Goal: Information Seeking & Learning: Learn about a topic

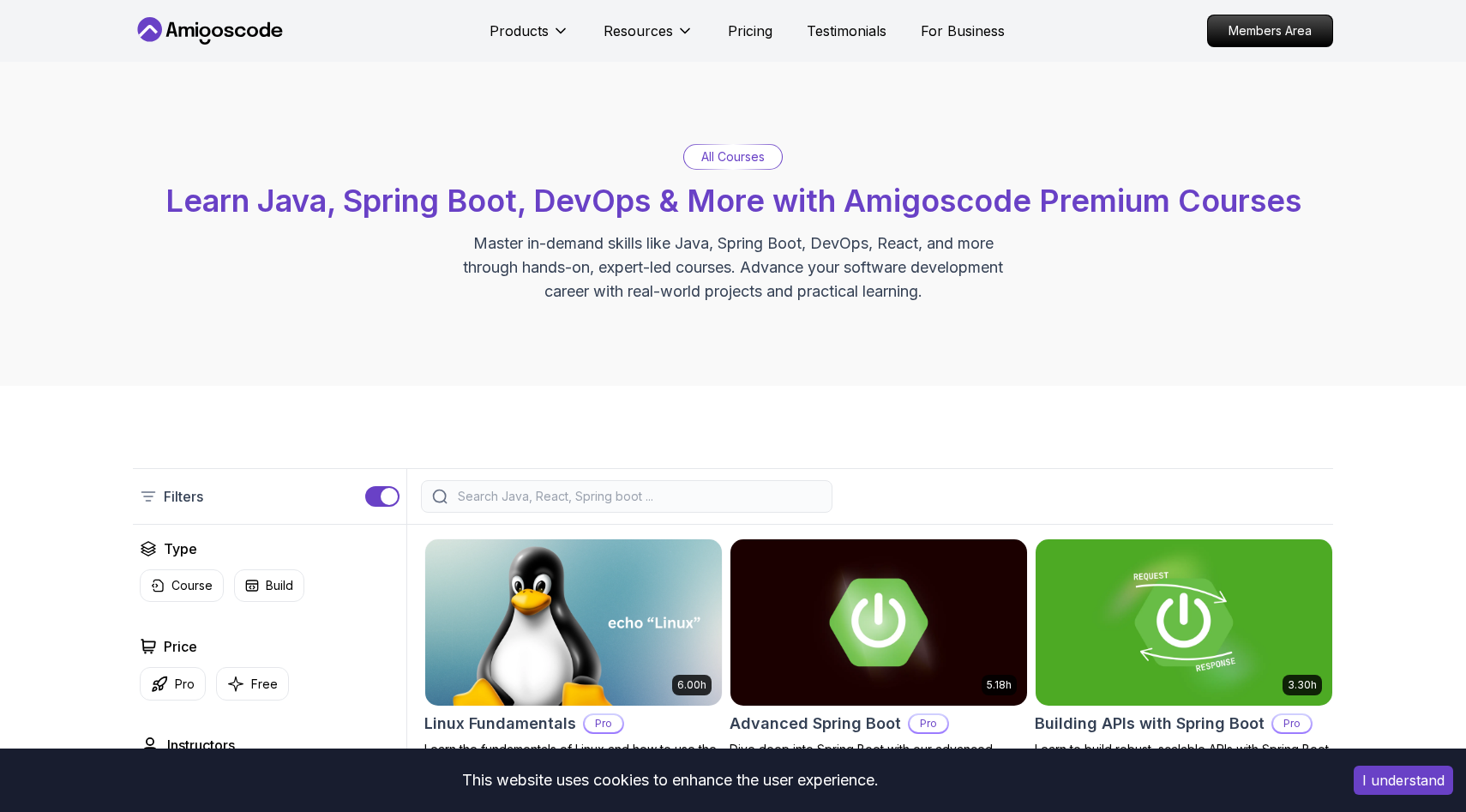
click at [168, 41] on icon at bounding box center [210, 30] width 155 height 27
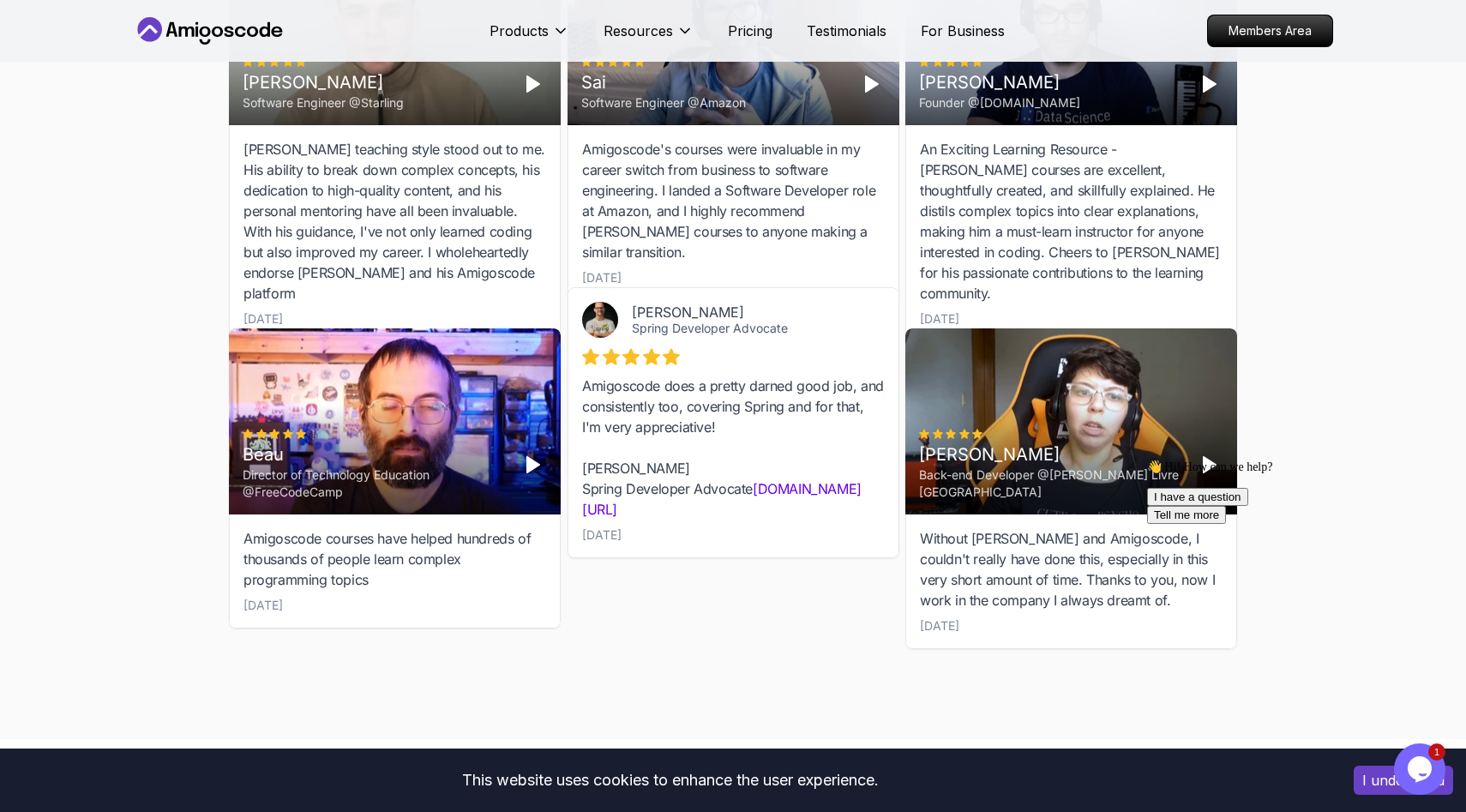
scroll to position [5361, 0]
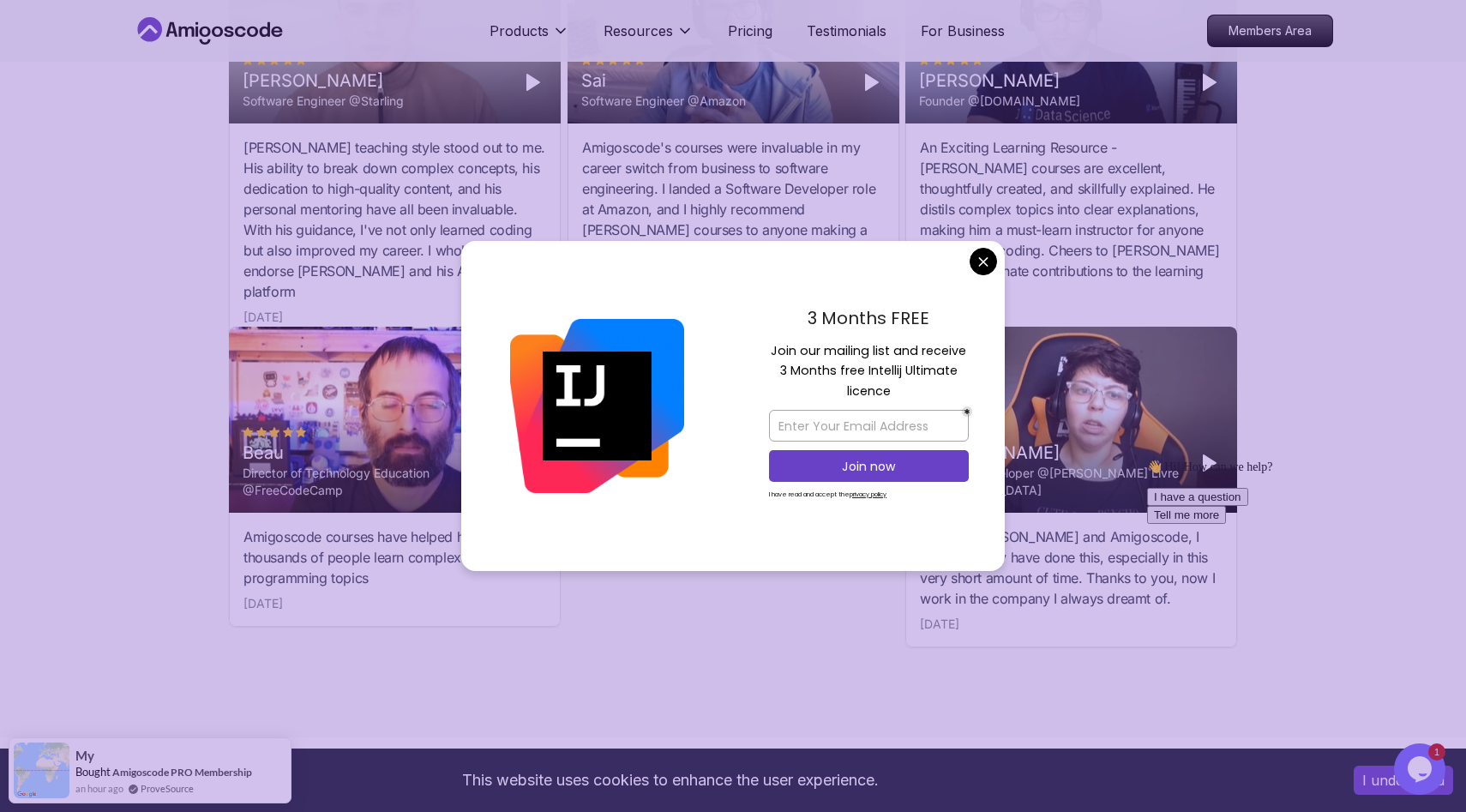
click at [272, 635] on div "Students Success Discover How Our Students Succeed See how our students are ach…" at bounding box center [733, 192] width 1028 height 1091
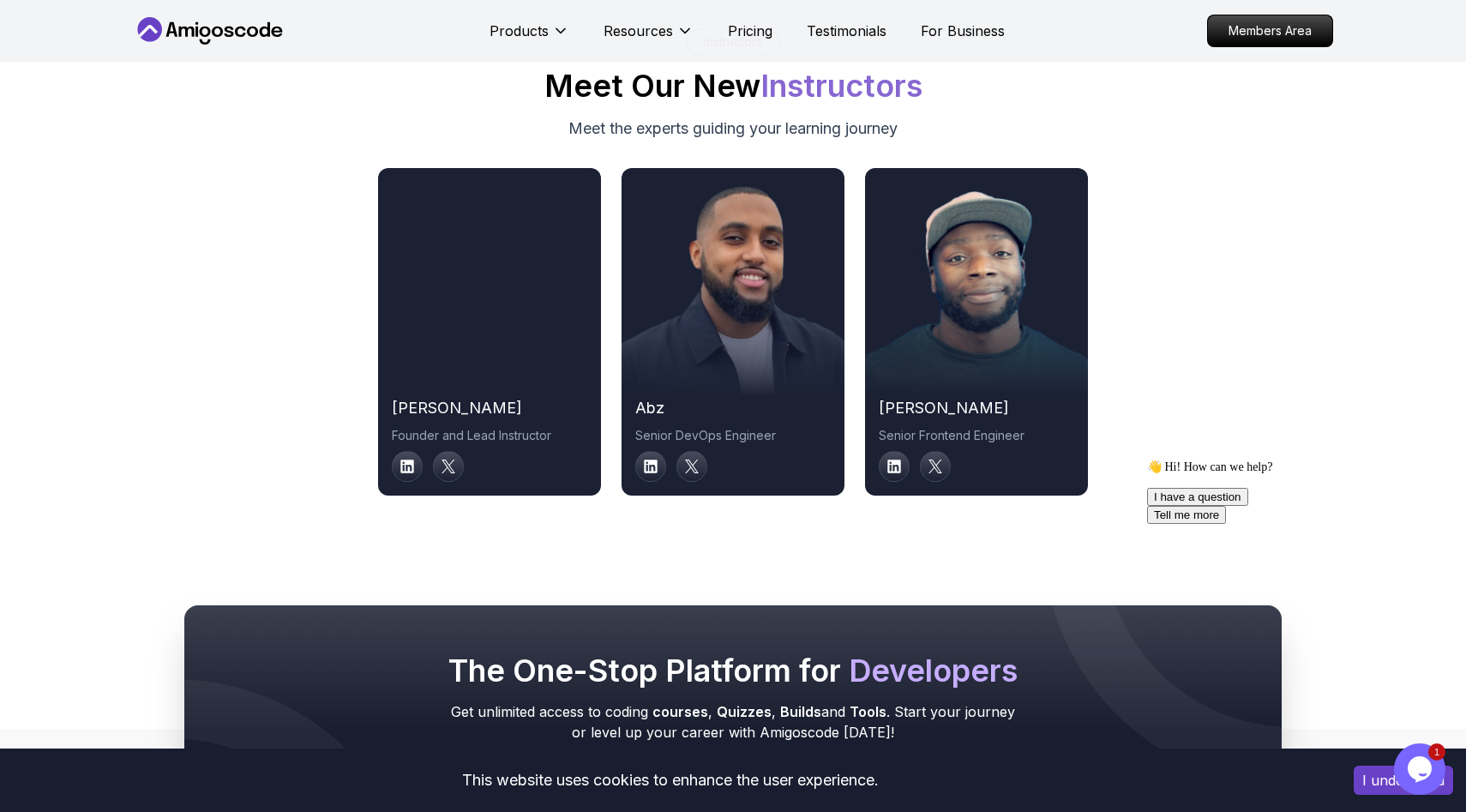
scroll to position [8640, 0]
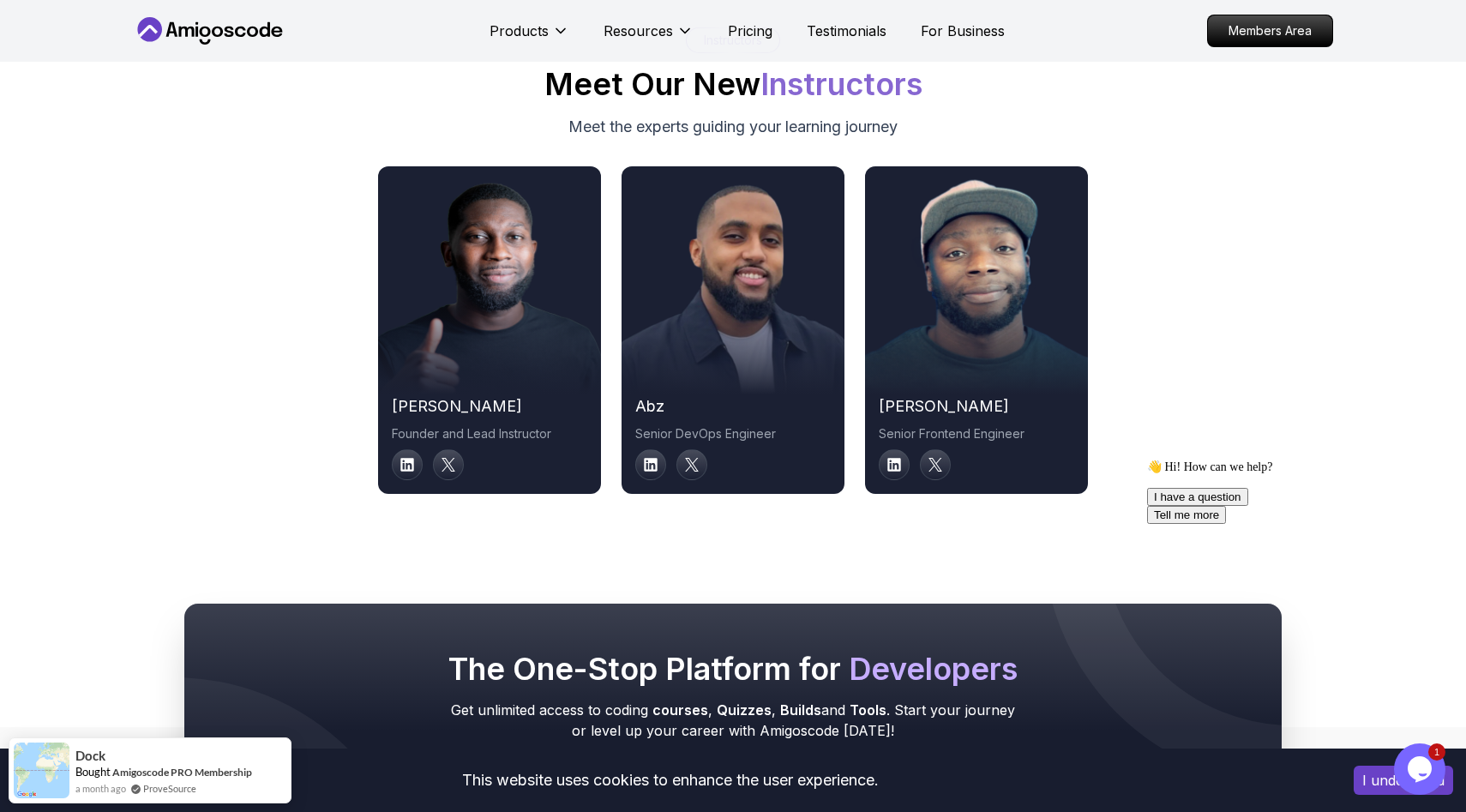
click at [936, 425] on p "Senior Frontend Engineer" at bounding box center [976, 433] width 196 height 17
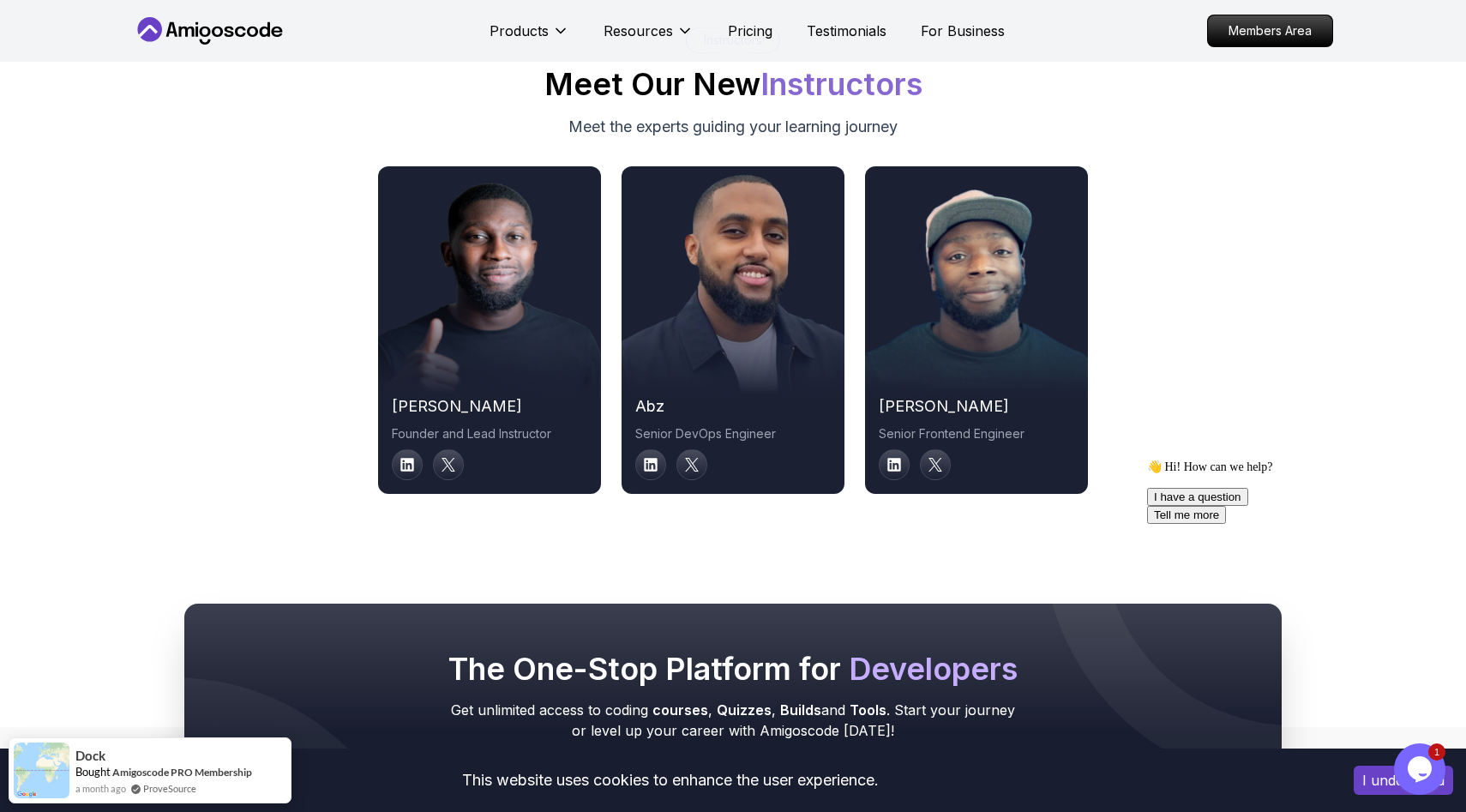
click at [755, 433] on p "Senior DevOps Engineer" at bounding box center [733, 433] width 196 height 17
click at [665, 400] on h2 "abz" at bounding box center [733, 406] width 196 height 24
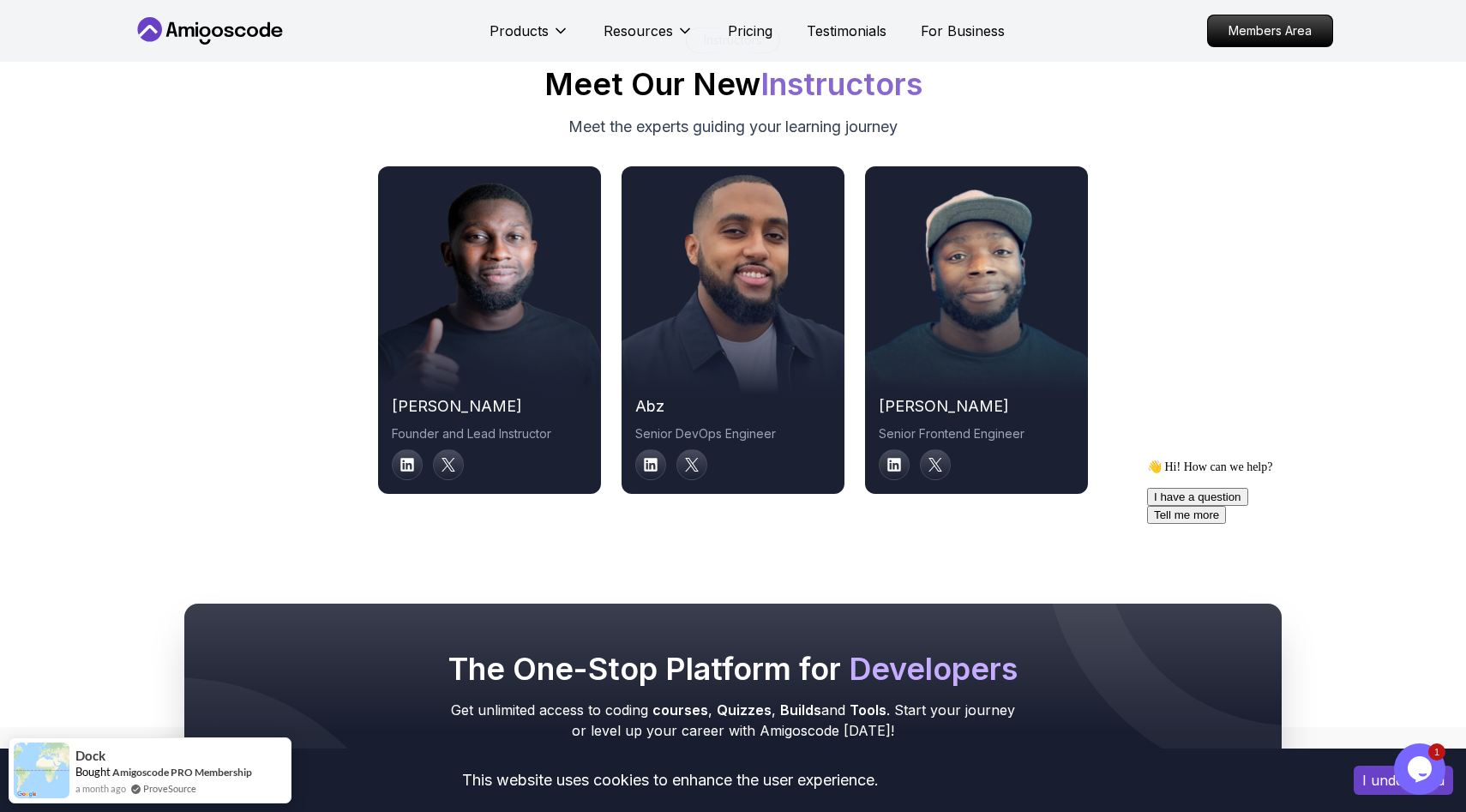
click at [665, 400] on h2 "abz" at bounding box center [733, 406] width 196 height 24
click at [646, 401] on h2 "abz" at bounding box center [733, 406] width 196 height 24
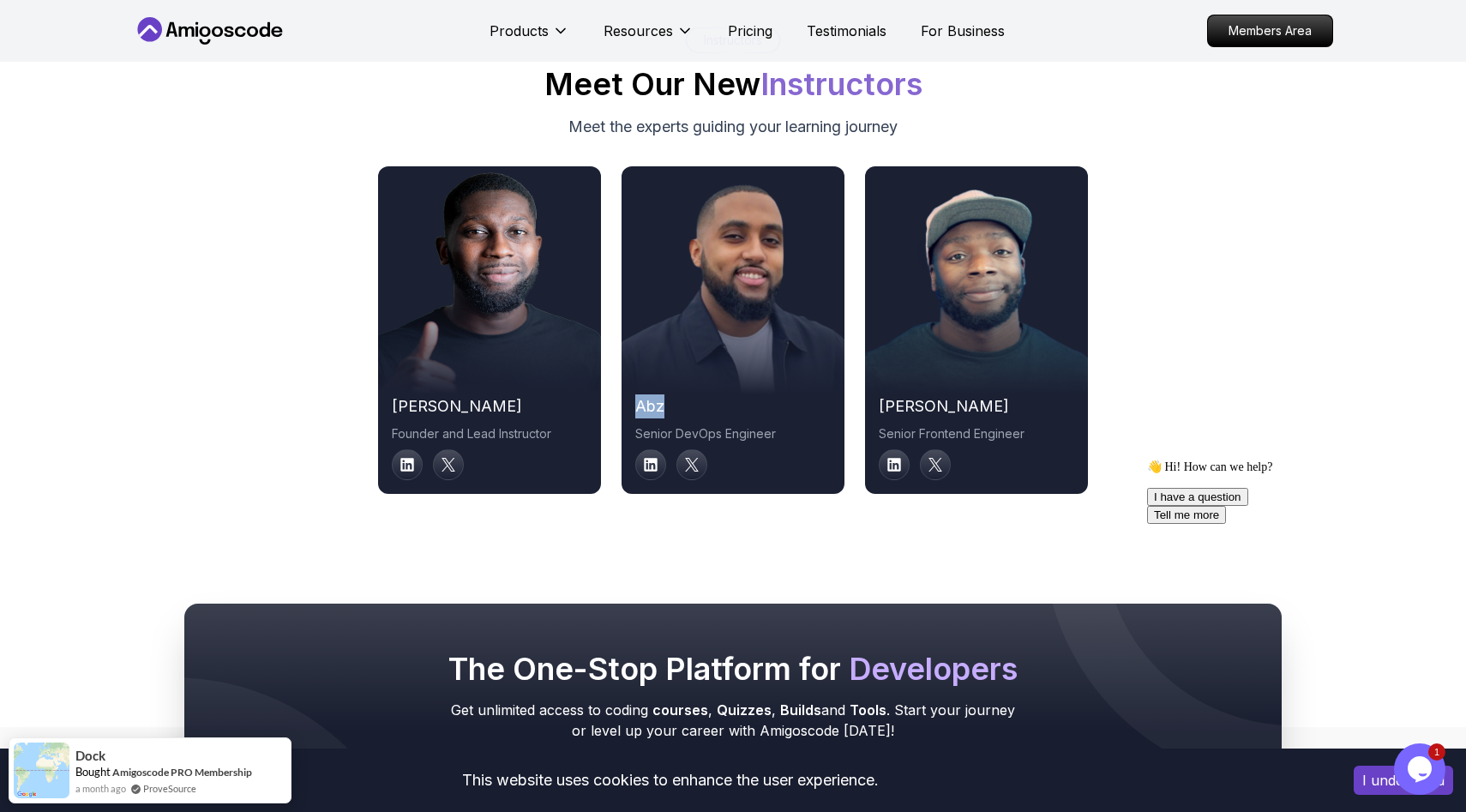
click at [436, 409] on h2 "nelson" at bounding box center [490, 406] width 196 height 24
click at [465, 425] on p "Founder and Lead Instructor" at bounding box center [490, 433] width 196 height 17
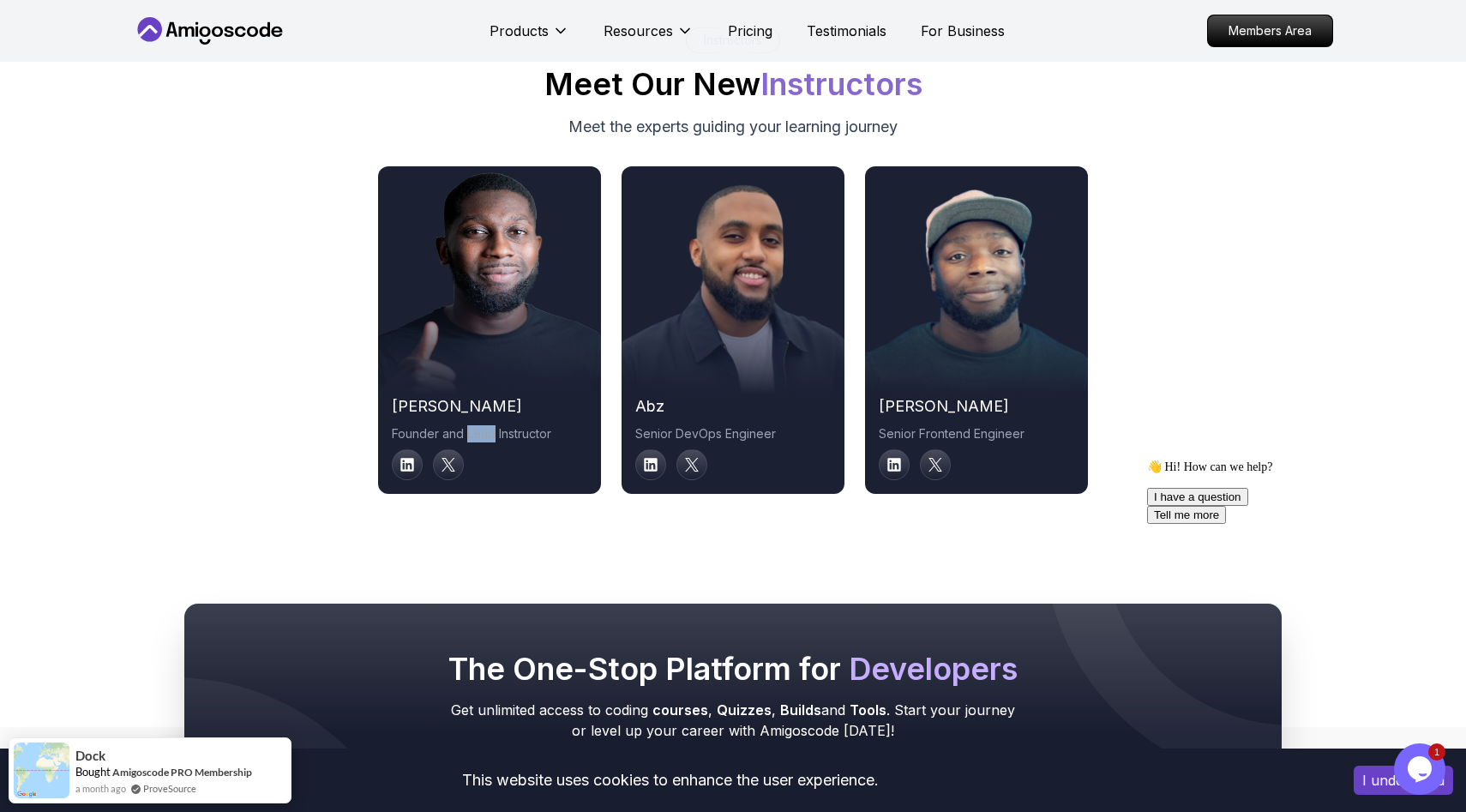
click at [465, 425] on p "Founder and Lead Instructor" at bounding box center [490, 433] width 196 height 17
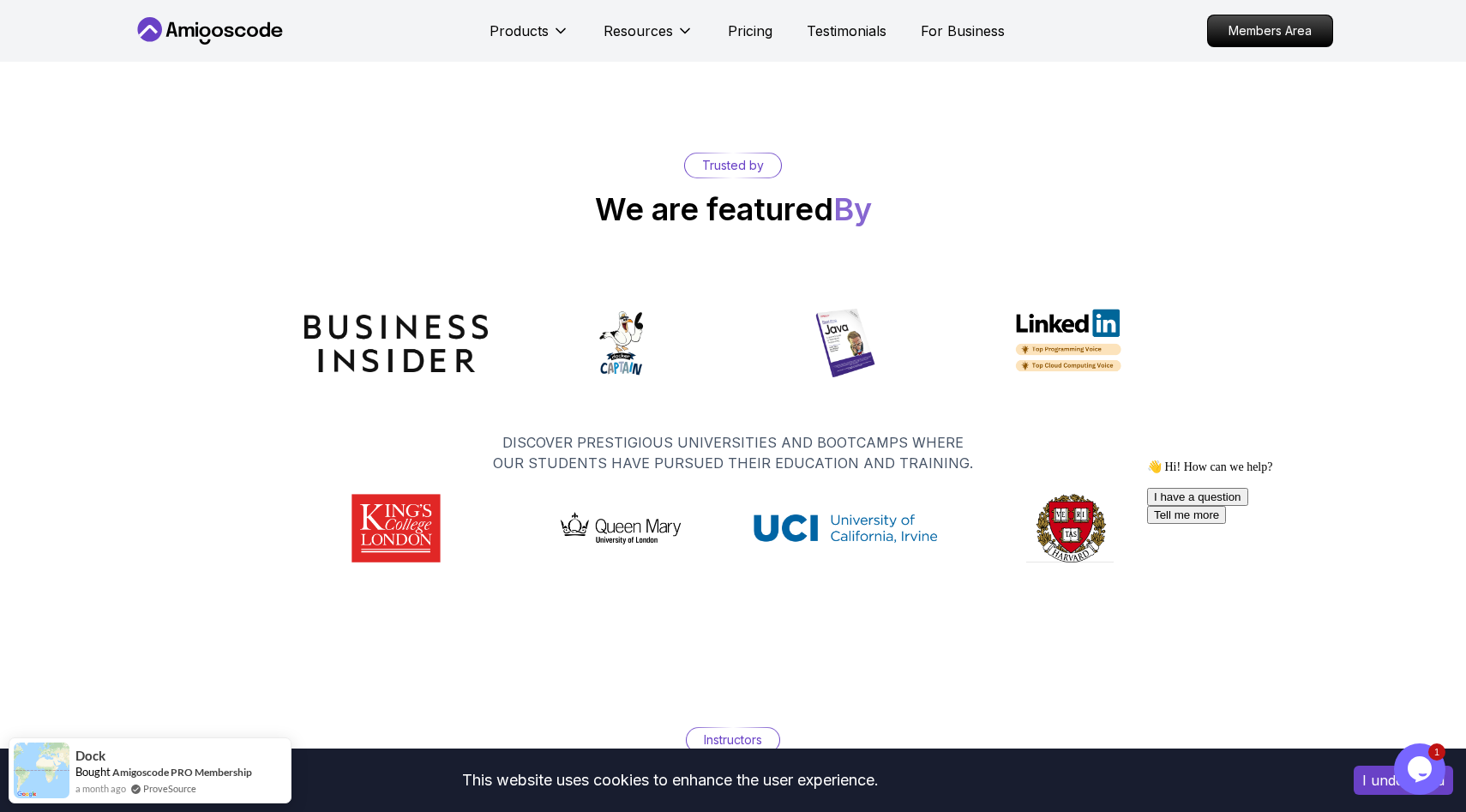
scroll to position [7188, 0]
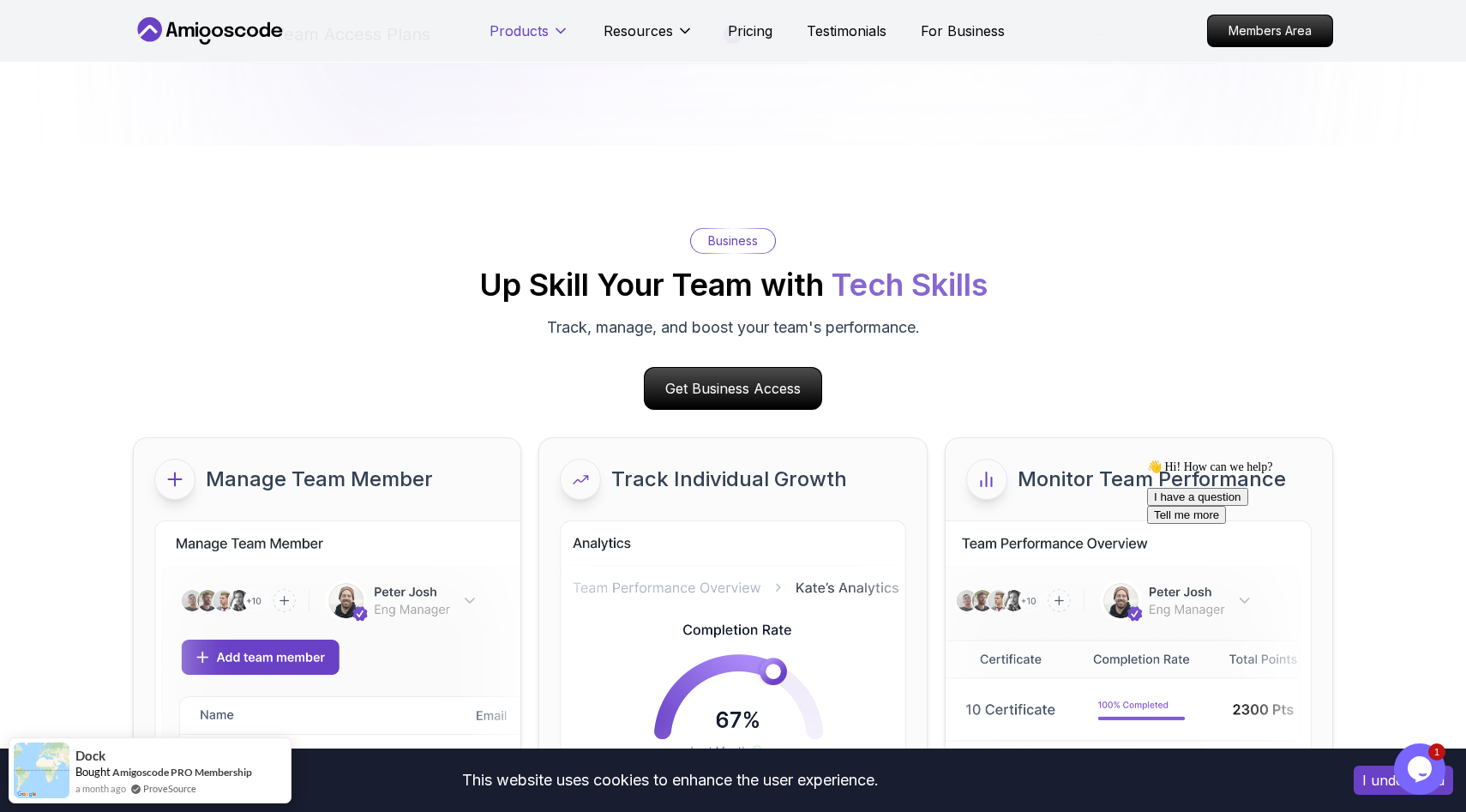
click at [538, 31] on p "Products" at bounding box center [520, 31] width 60 height 20
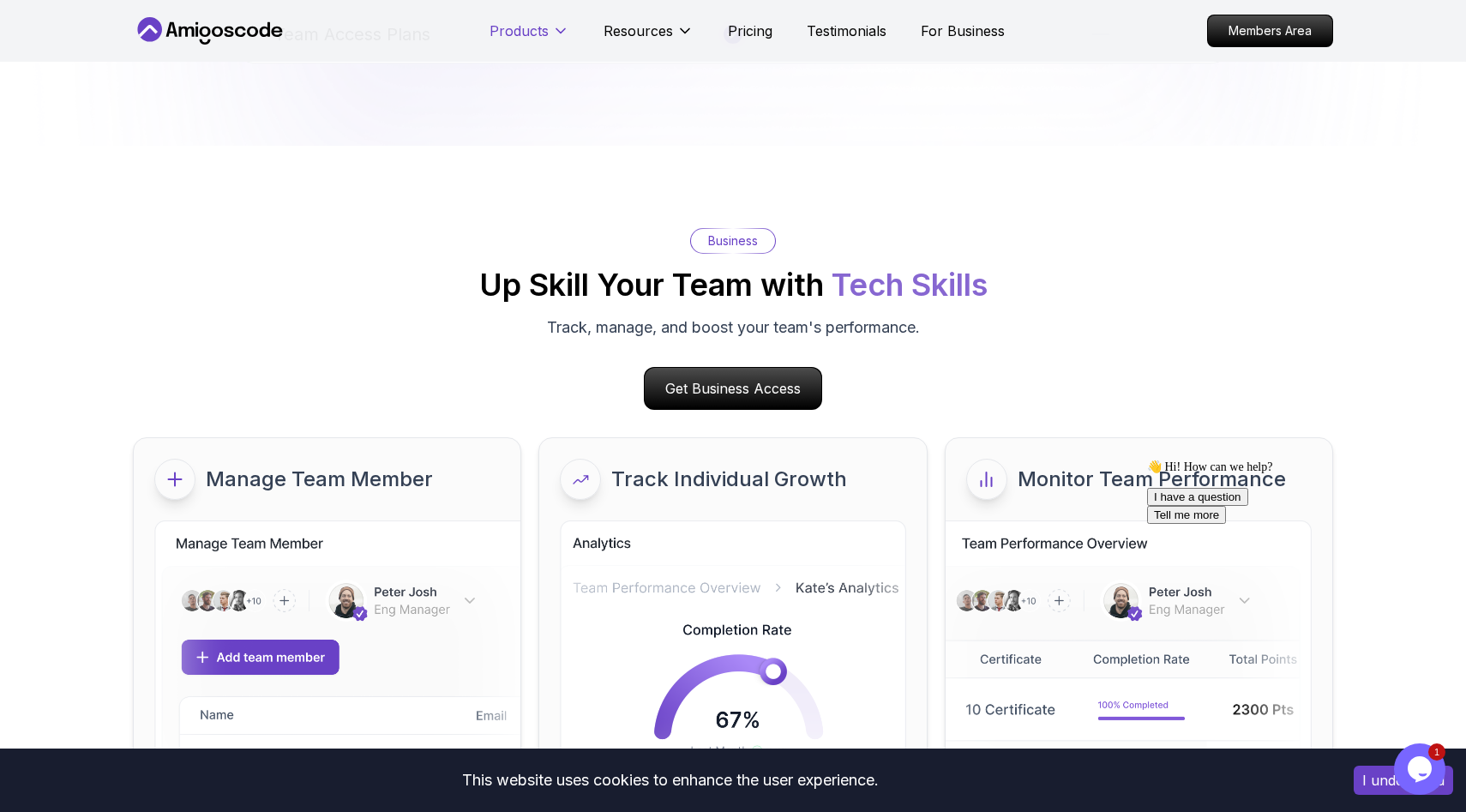
click at [554, 26] on icon at bounding box center [561, 31] width 17 height 17
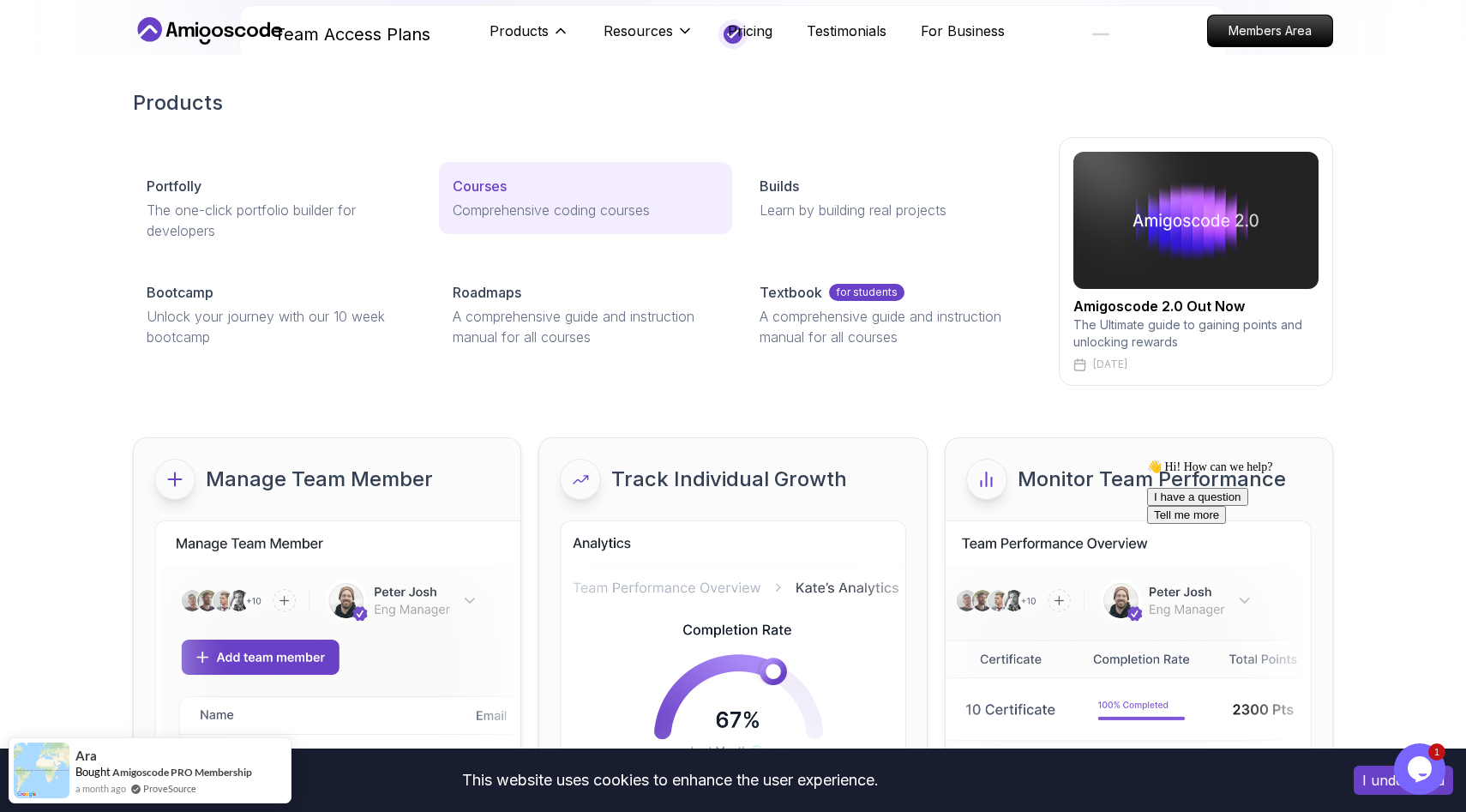
click at [511, 178] on div "Courses" at bounding box center [585, 186] width 265 height 20
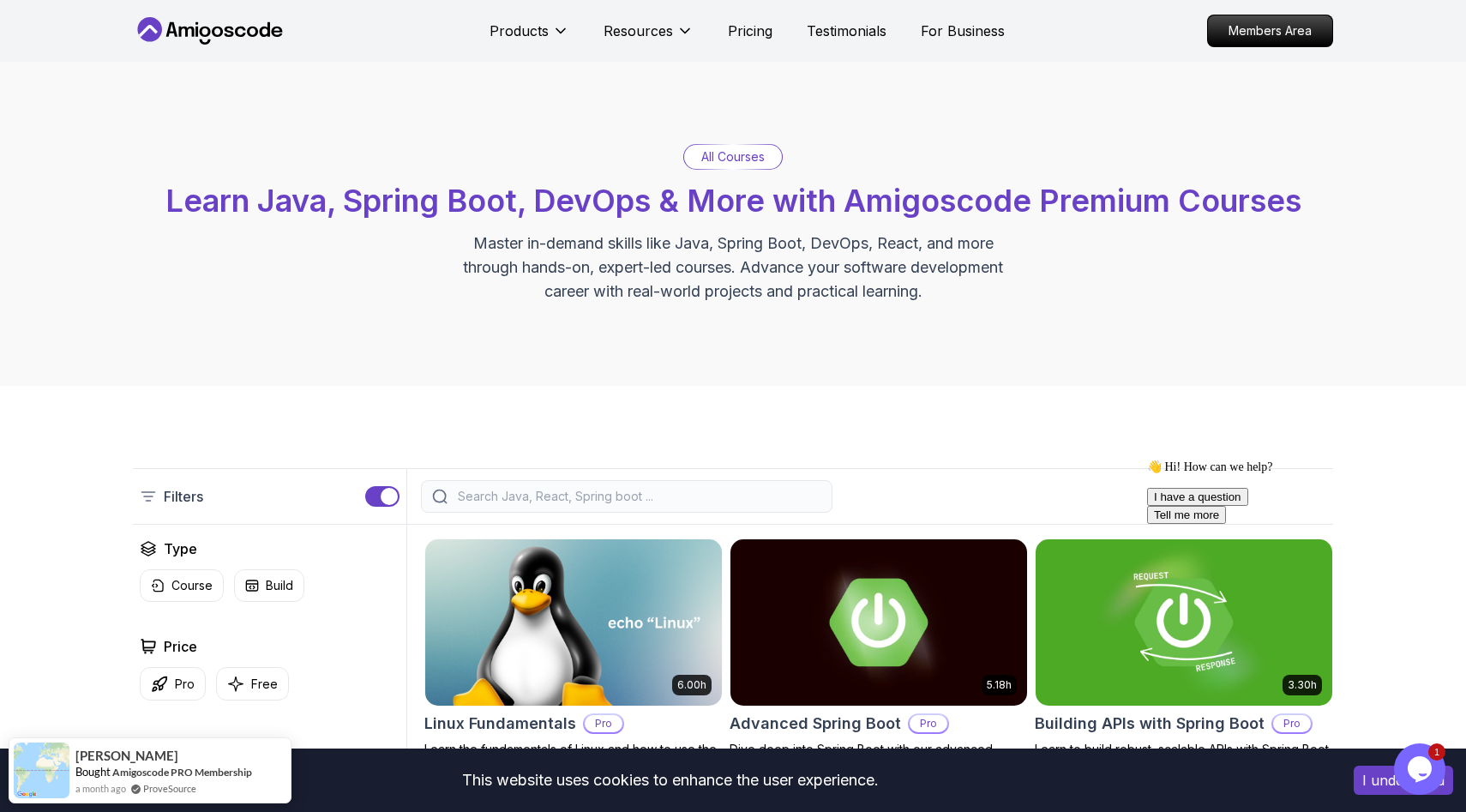
click at [726, 154] on p "All Courses" at bounding box center [733, 156] width 63 height 17
click at [383, 490] on div "button" at bounding box center [389, 496] width 17 height 17
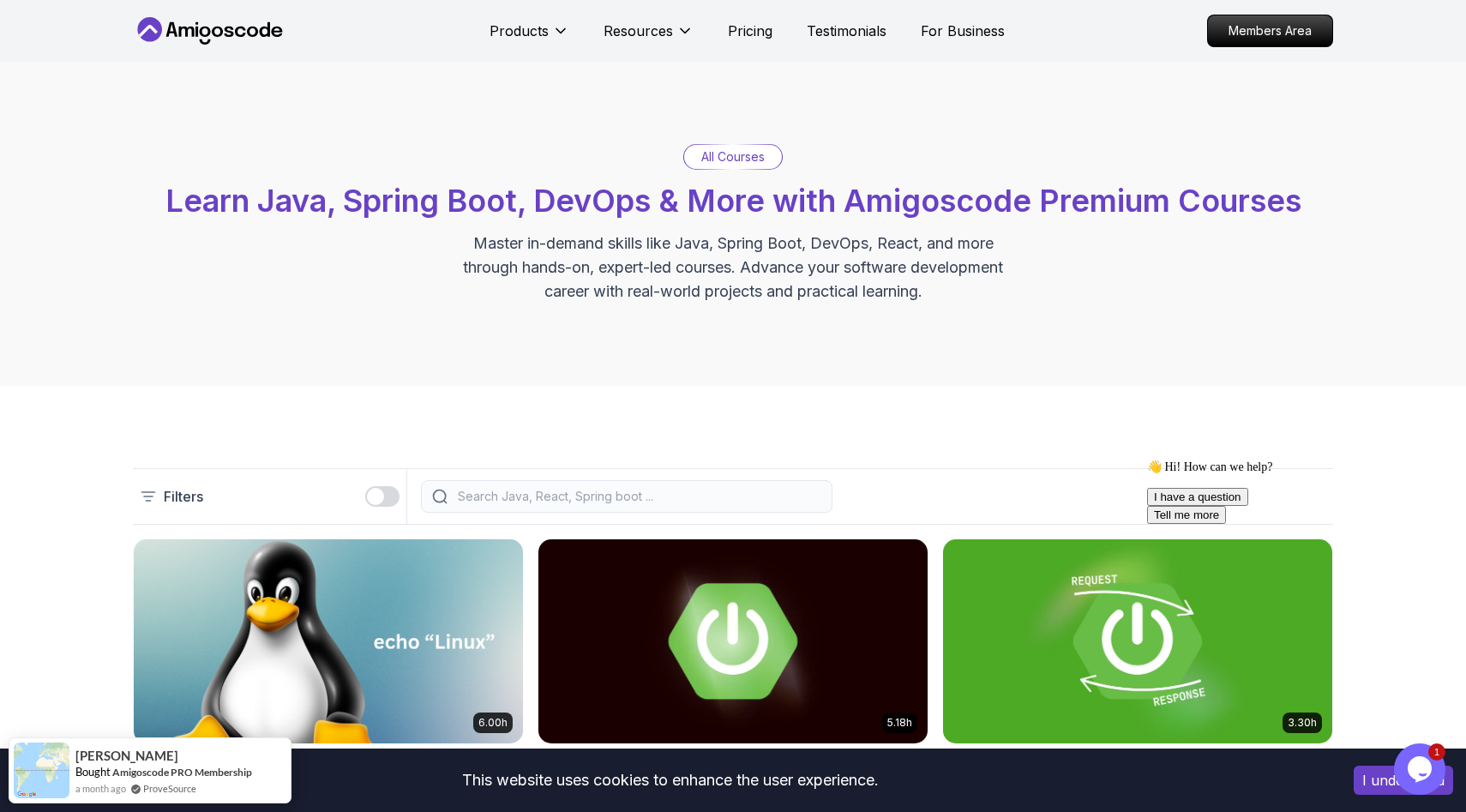
click at [518, 482] on div at bounding box center [627, 495] width 412 height 33
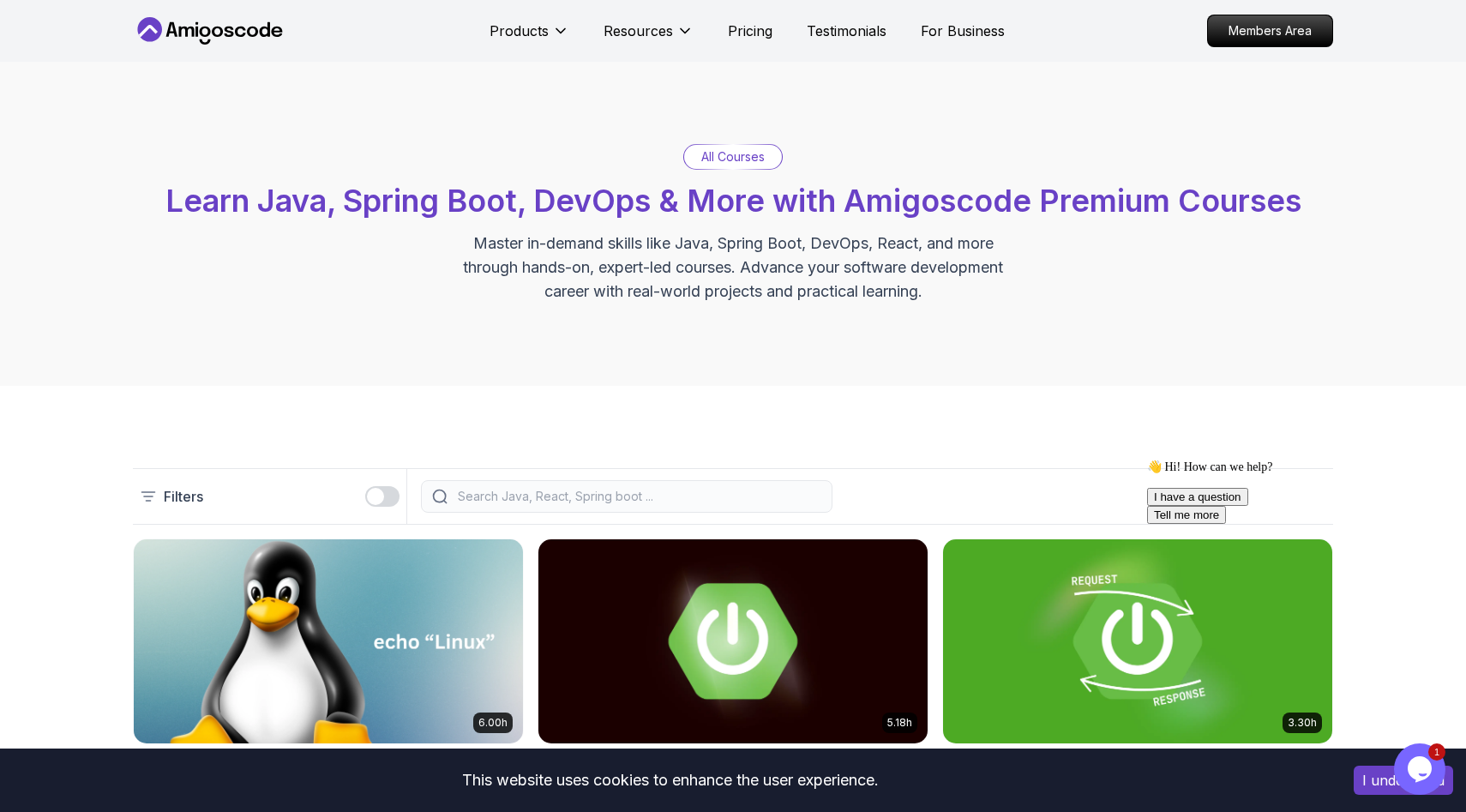
click at [513, 503] on input "search" at bounding box center [638, 496] width 367 height 17
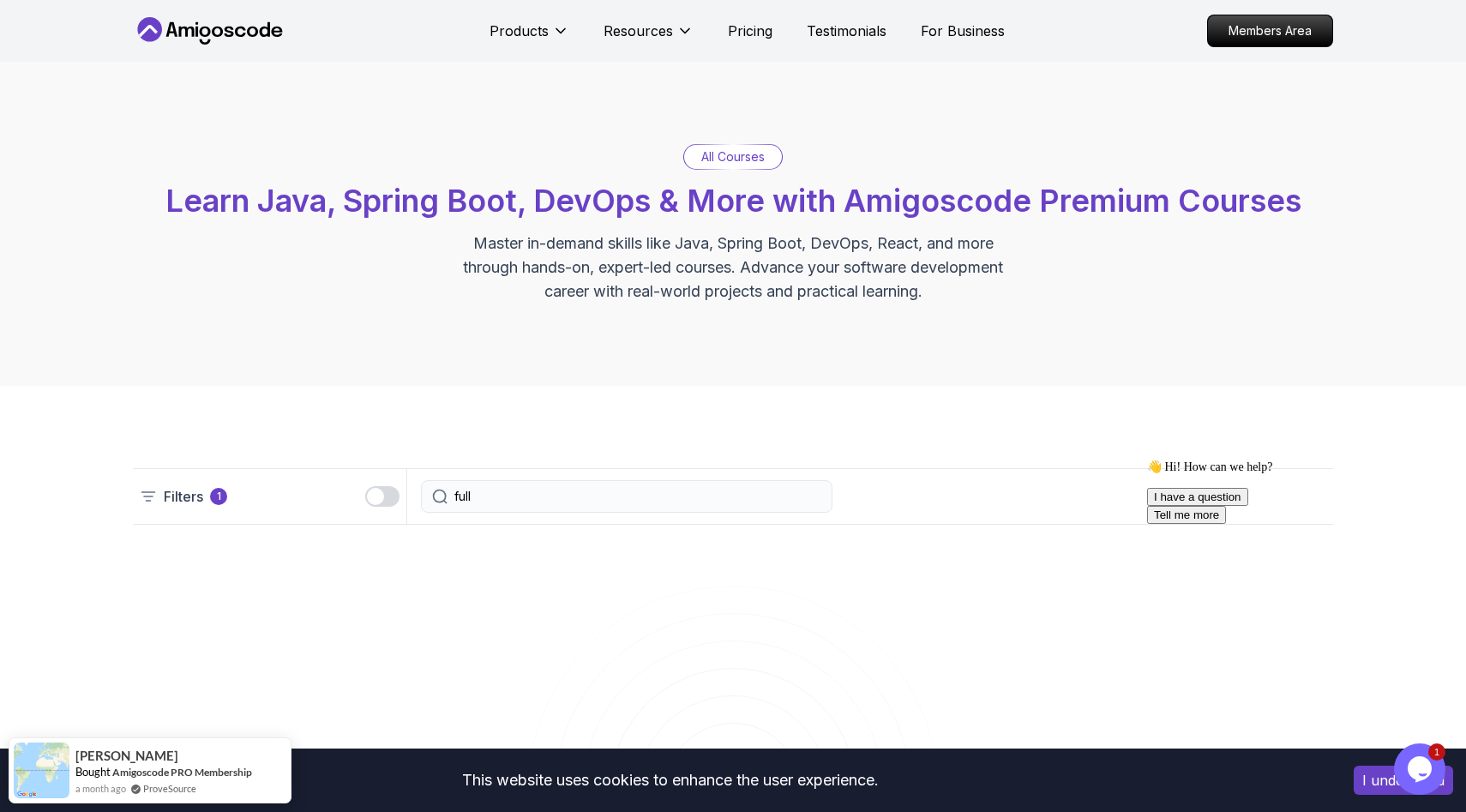
type input "full"
click at [237, 37] on icon at bounding box center [210, 30] width 155 height 27
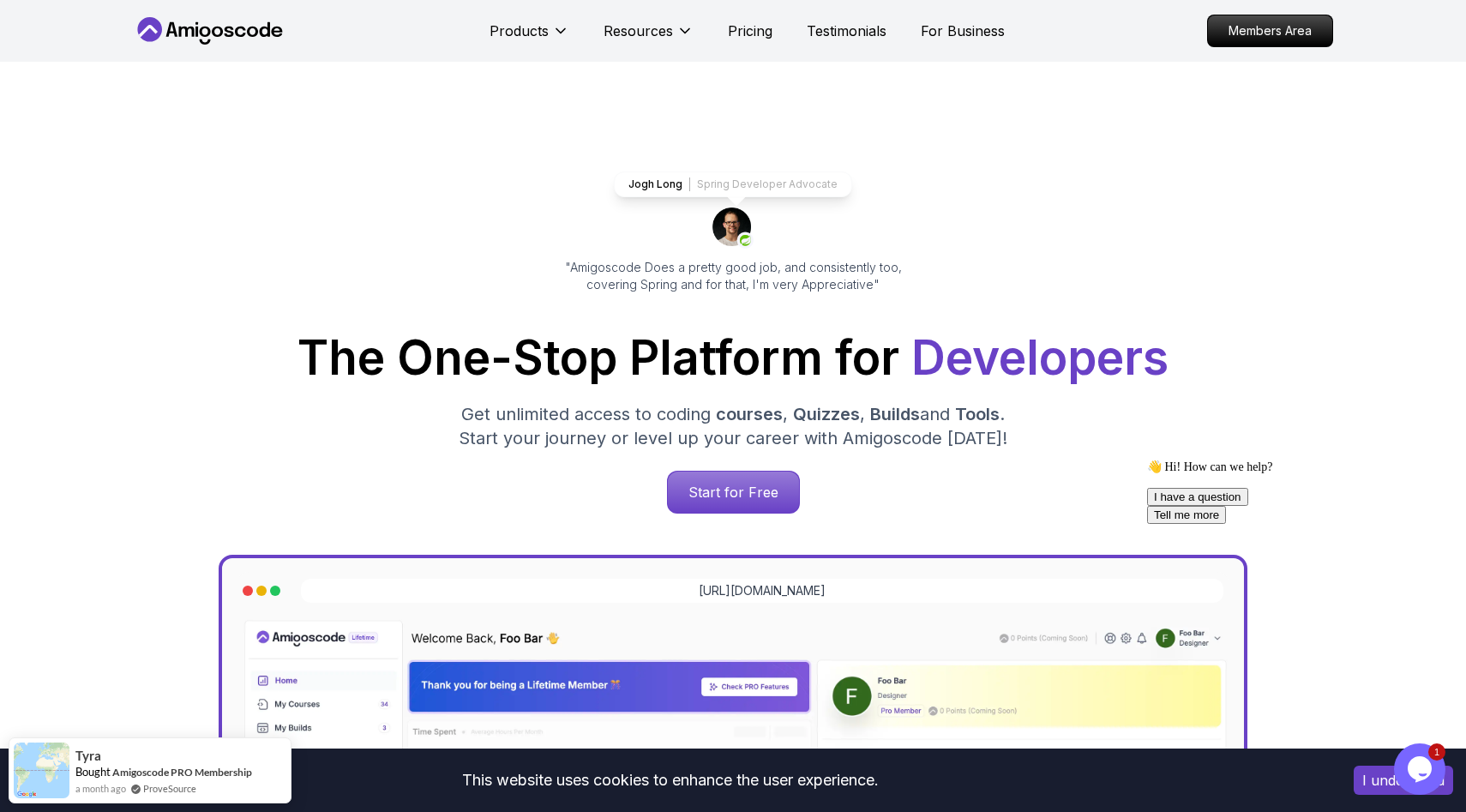
click at [723, 188] on p "Spring Developer Advocate" at bounding box center [767, 184] width 141 height 14
click at [625, 190] on div "Jogh Long Spring Developer Advocate" at bounding box center [733, 184] width 238 height 26
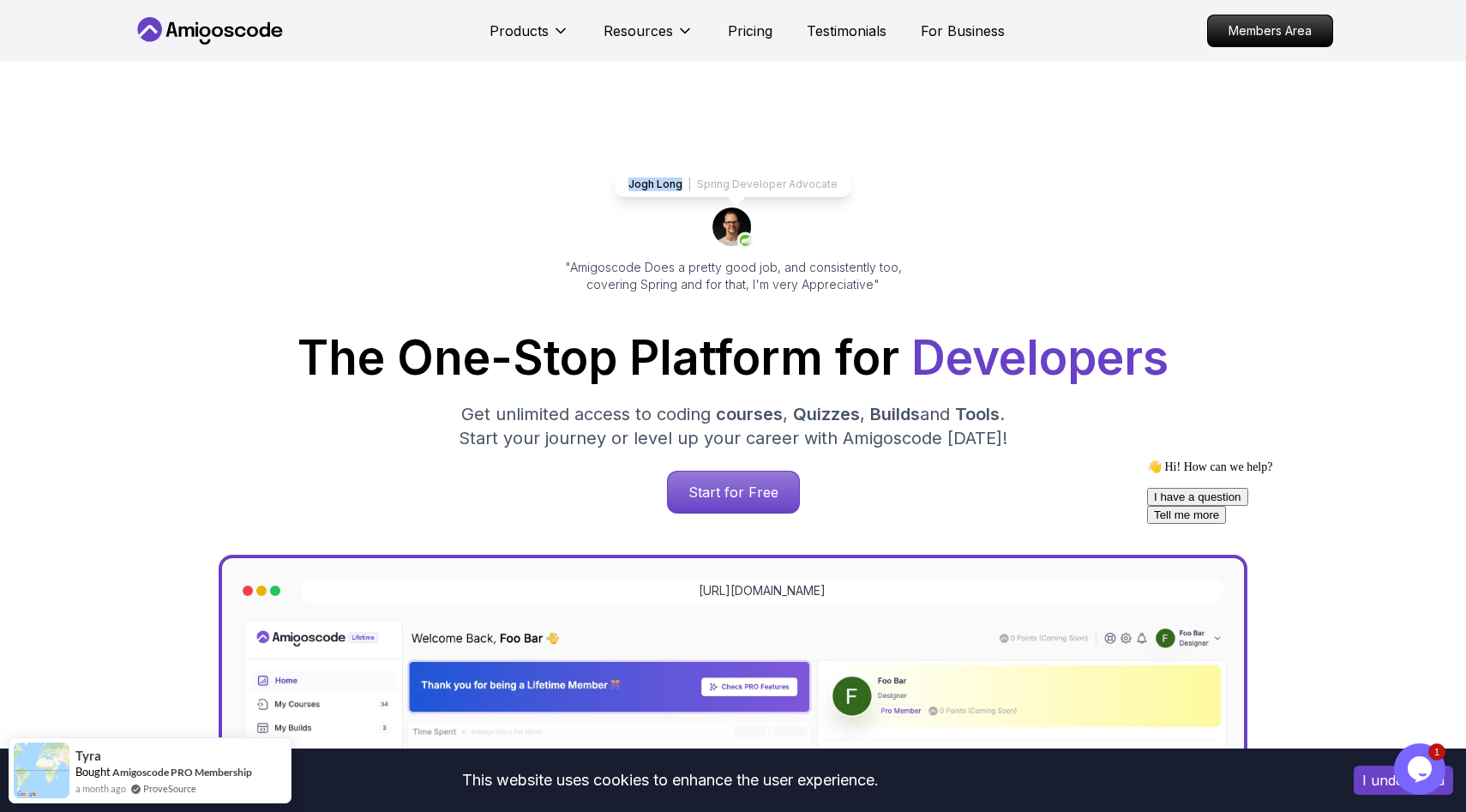
click at [625, 190] on div "Jogh Long Spring Developer Advocate" at bounding box center [733, 184] width 238 height 26
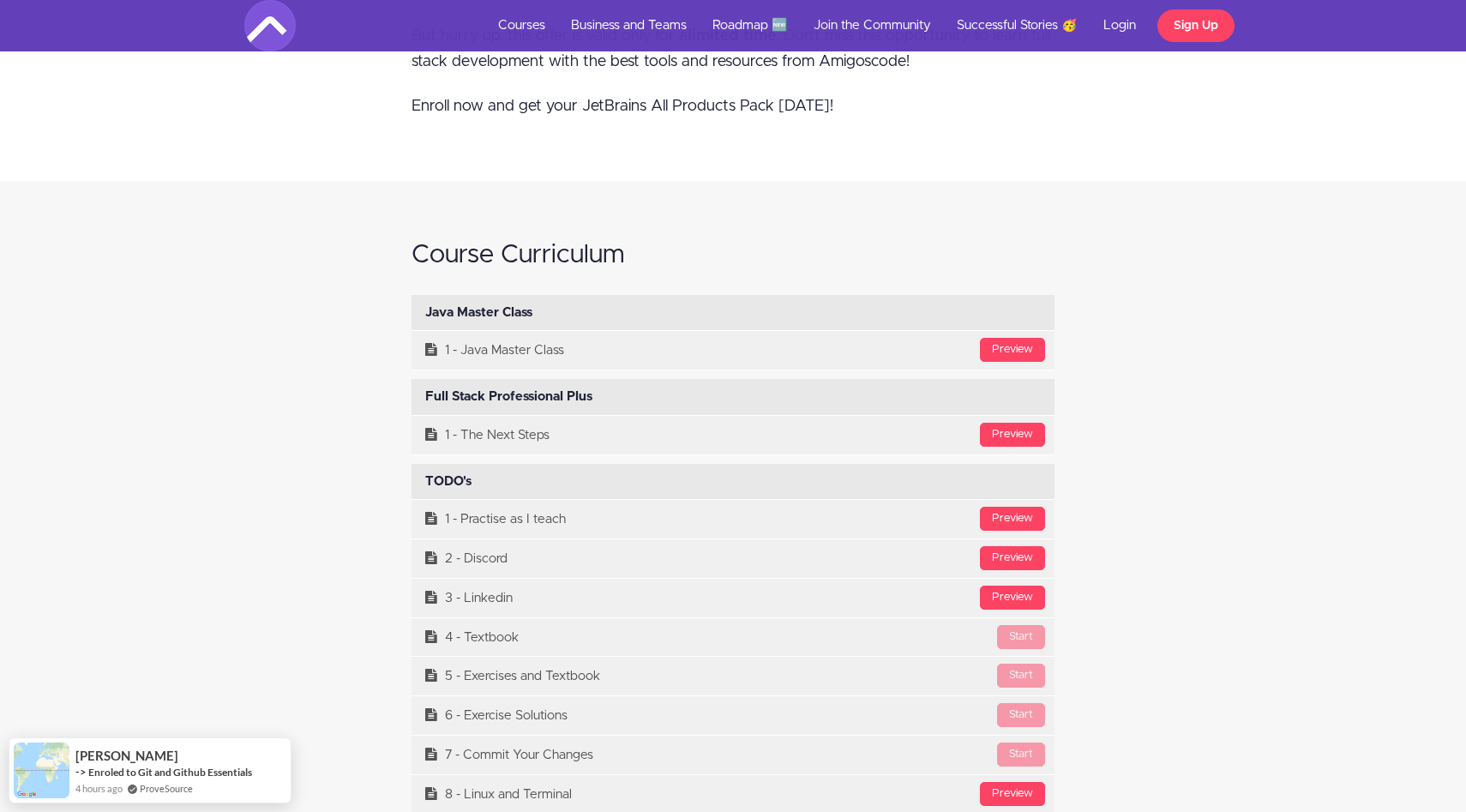
scroll to position [6573, 0]
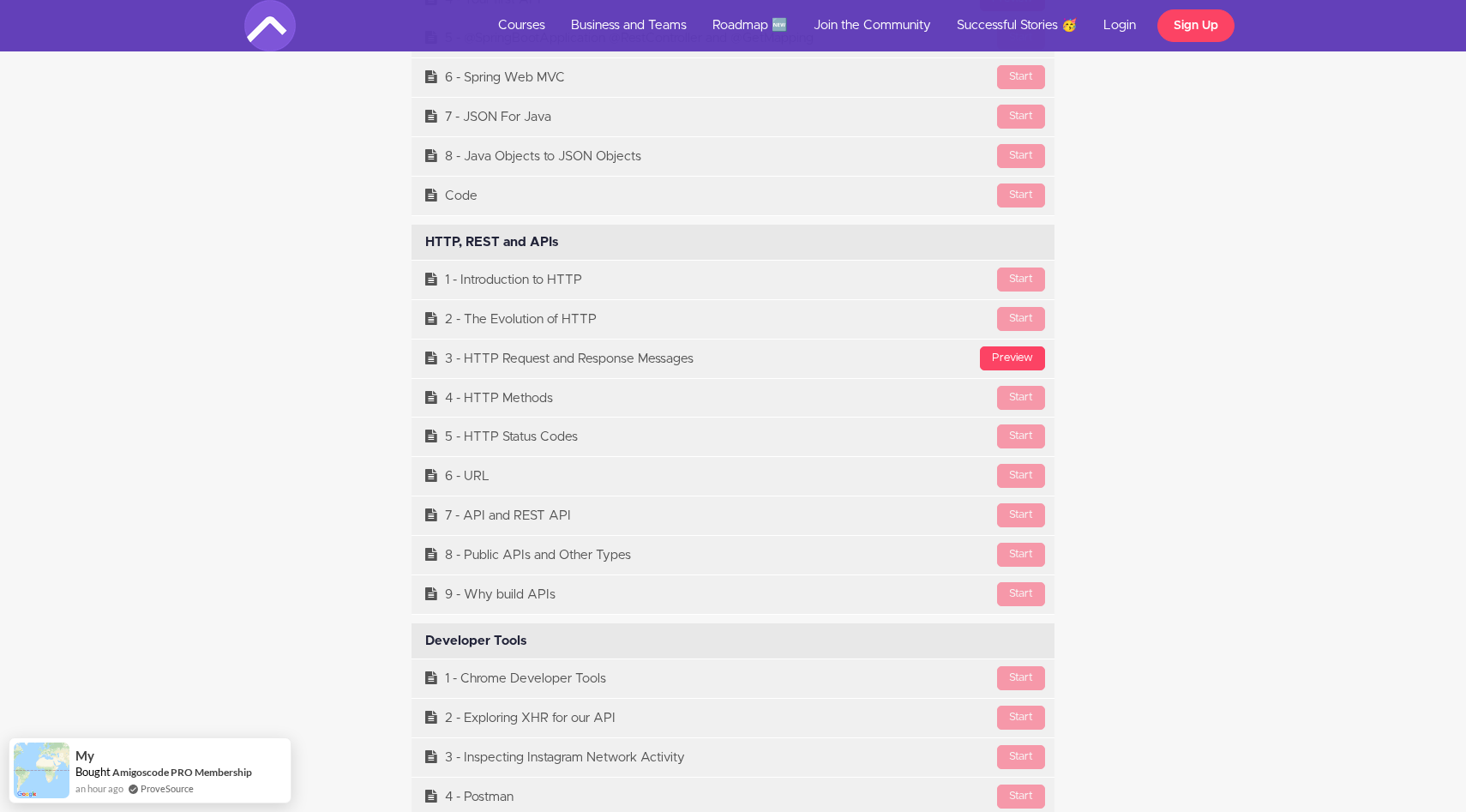
scroll to position [8067, 0]
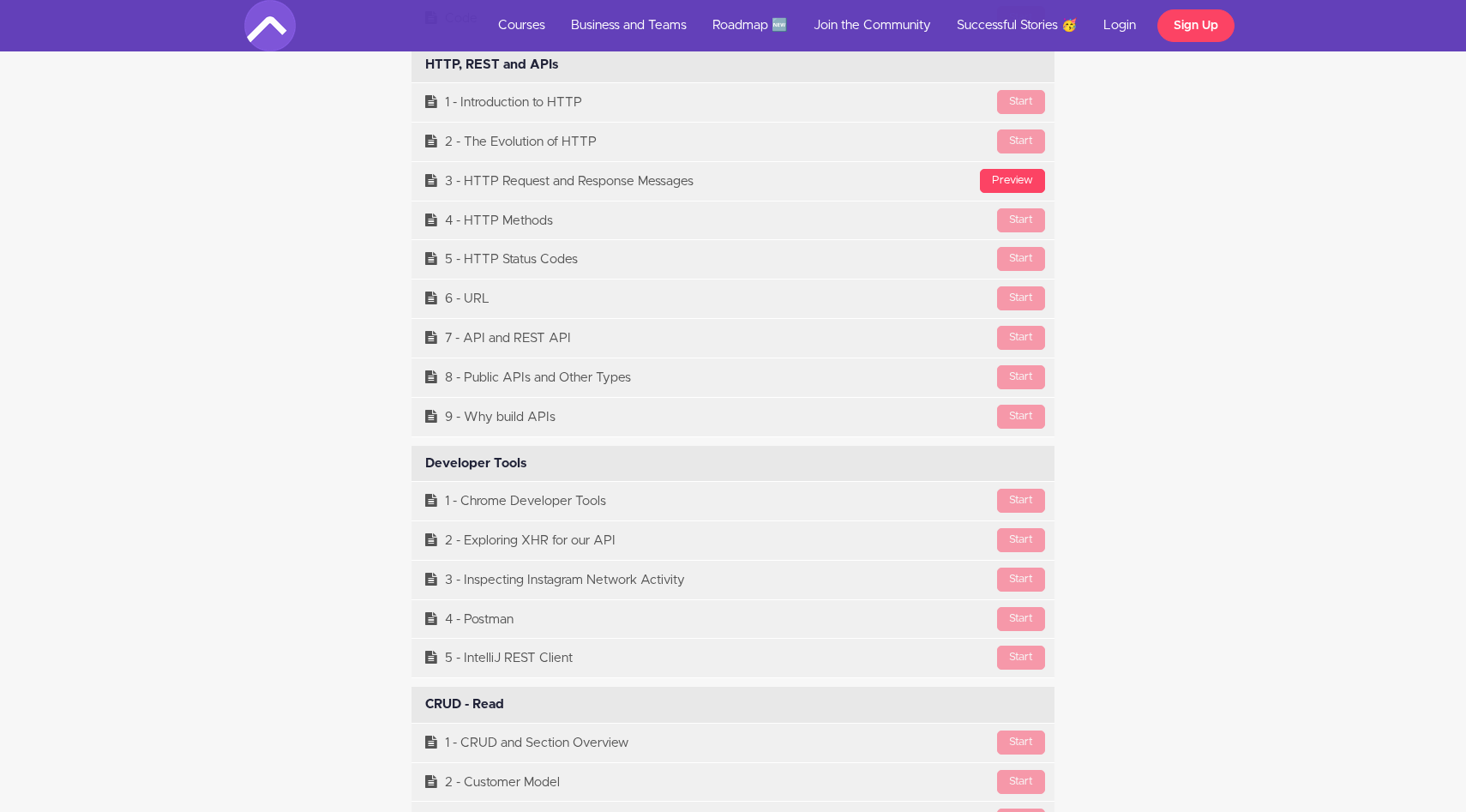
scroll to position [8207, 0]
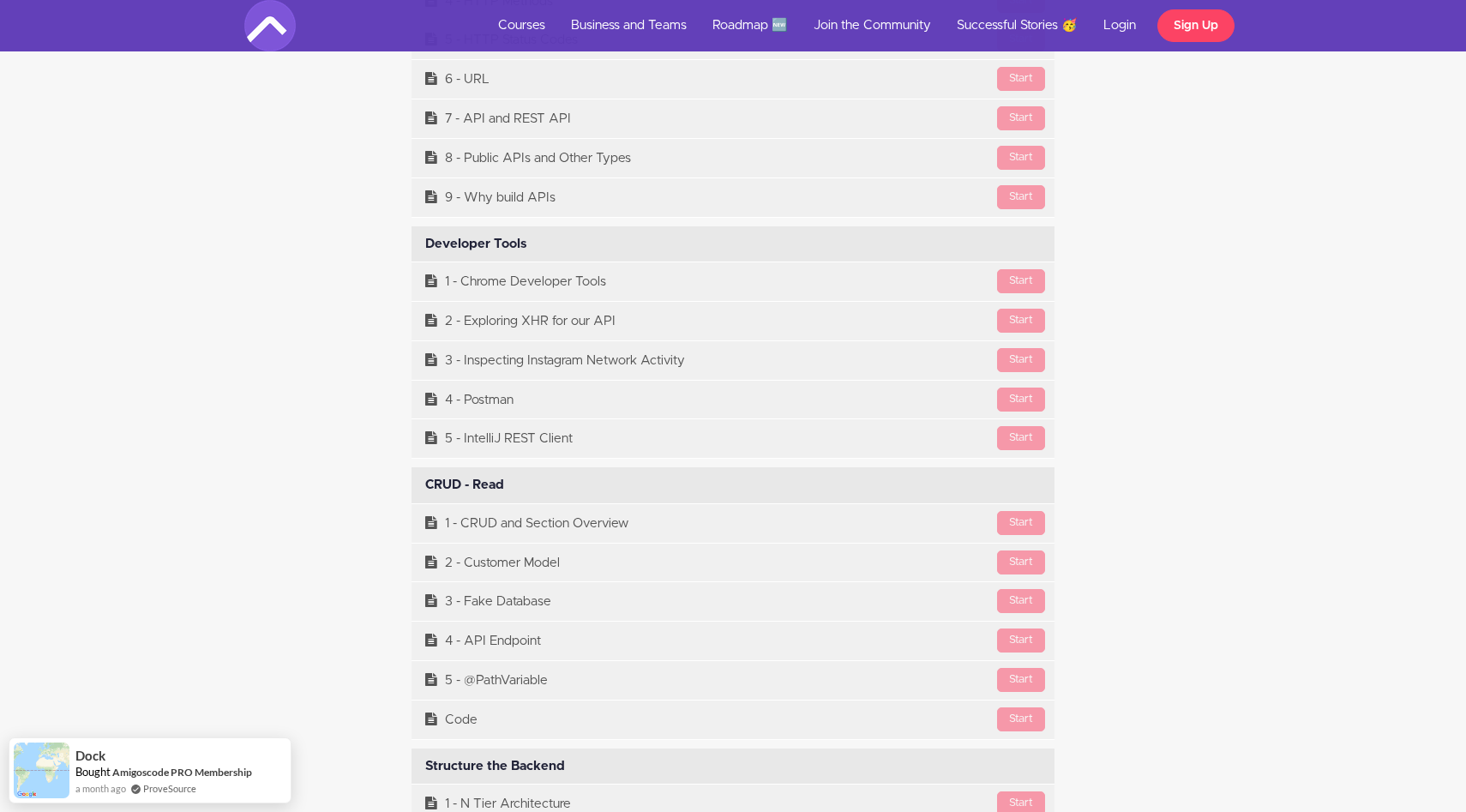
scroll to position [8431, 0]
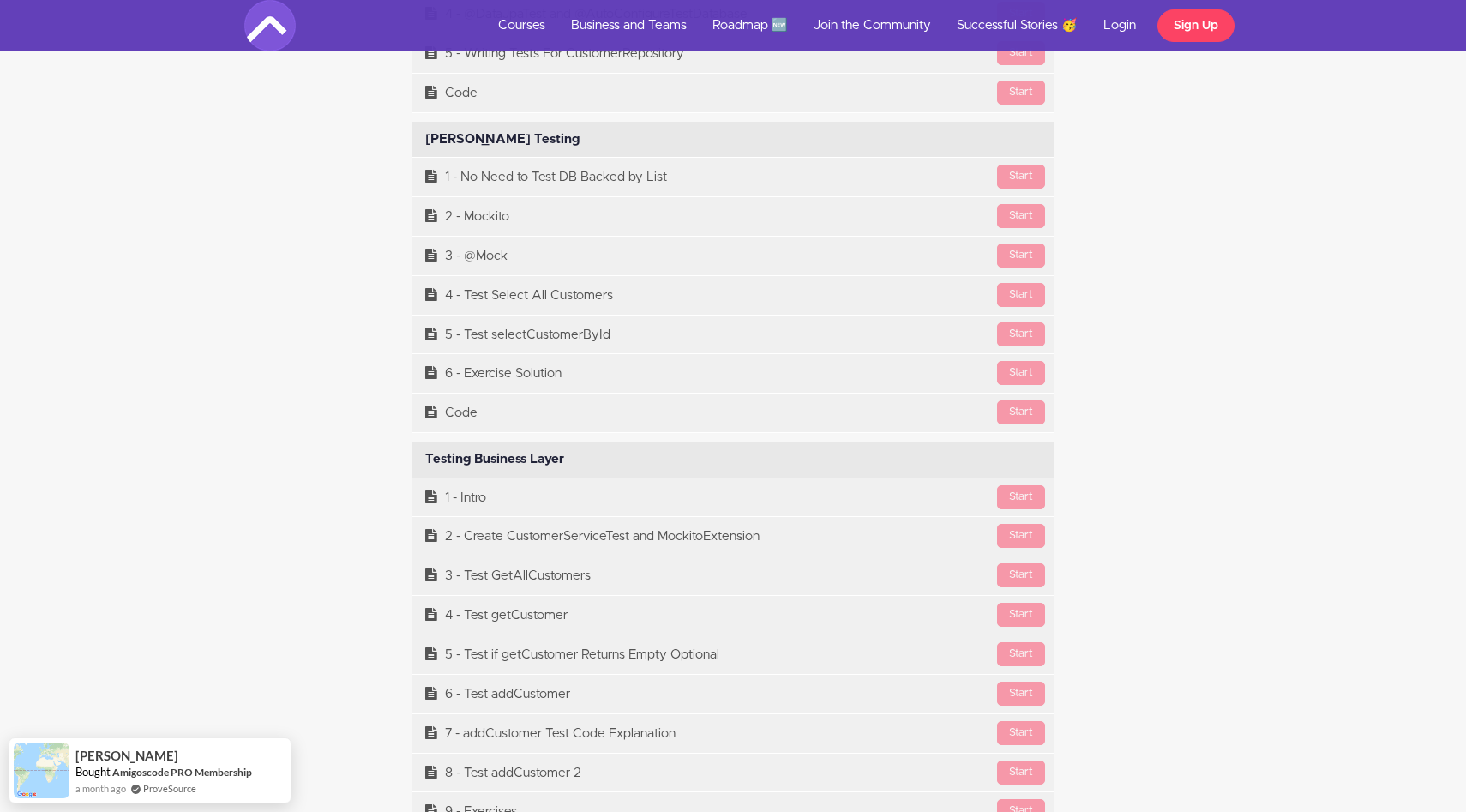
scroll to position [14256, 0]
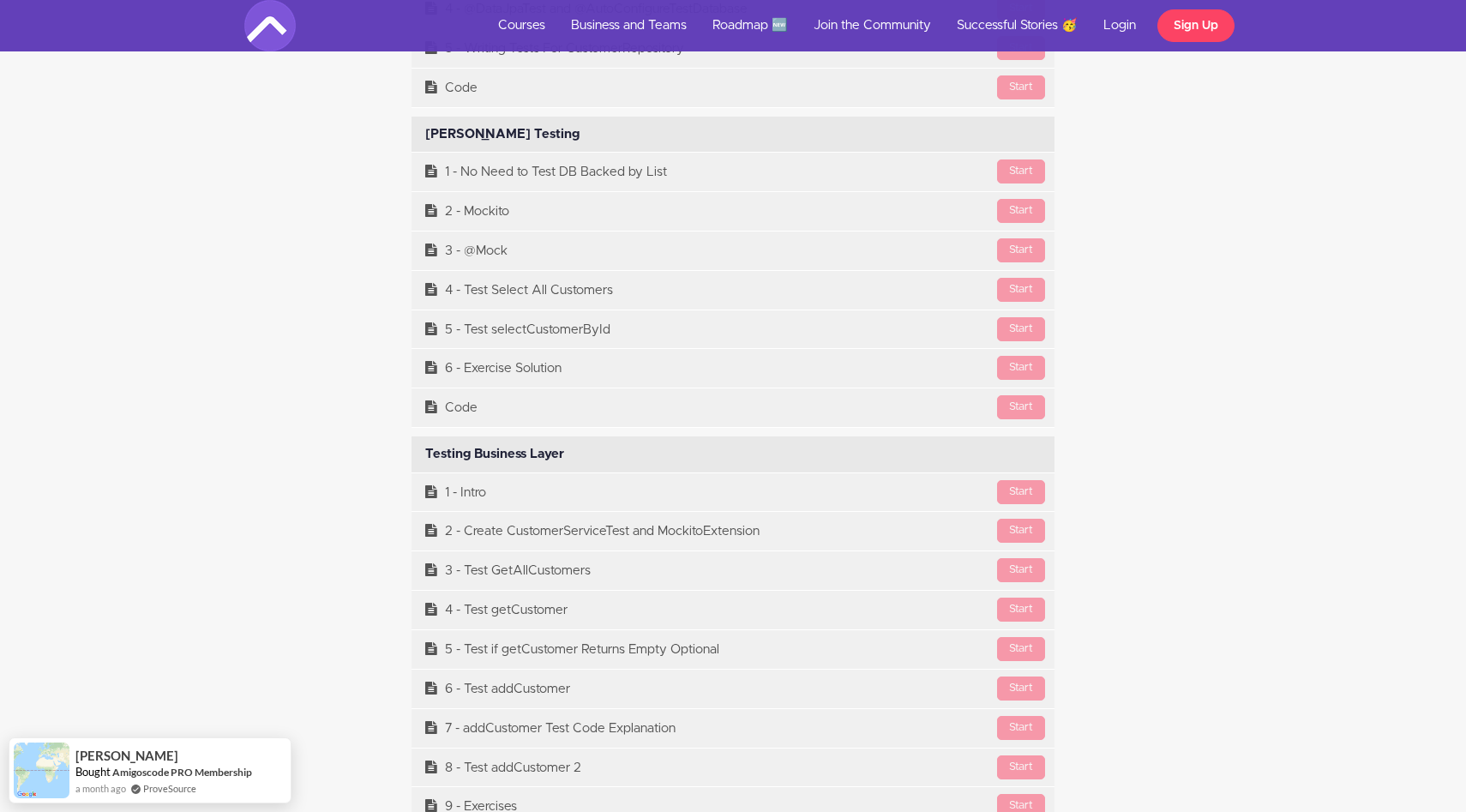
click at [480, 472] on div "Testing Business Layer Available in days days after you enroll" at bounding box center [733, 453] width 643 height 36
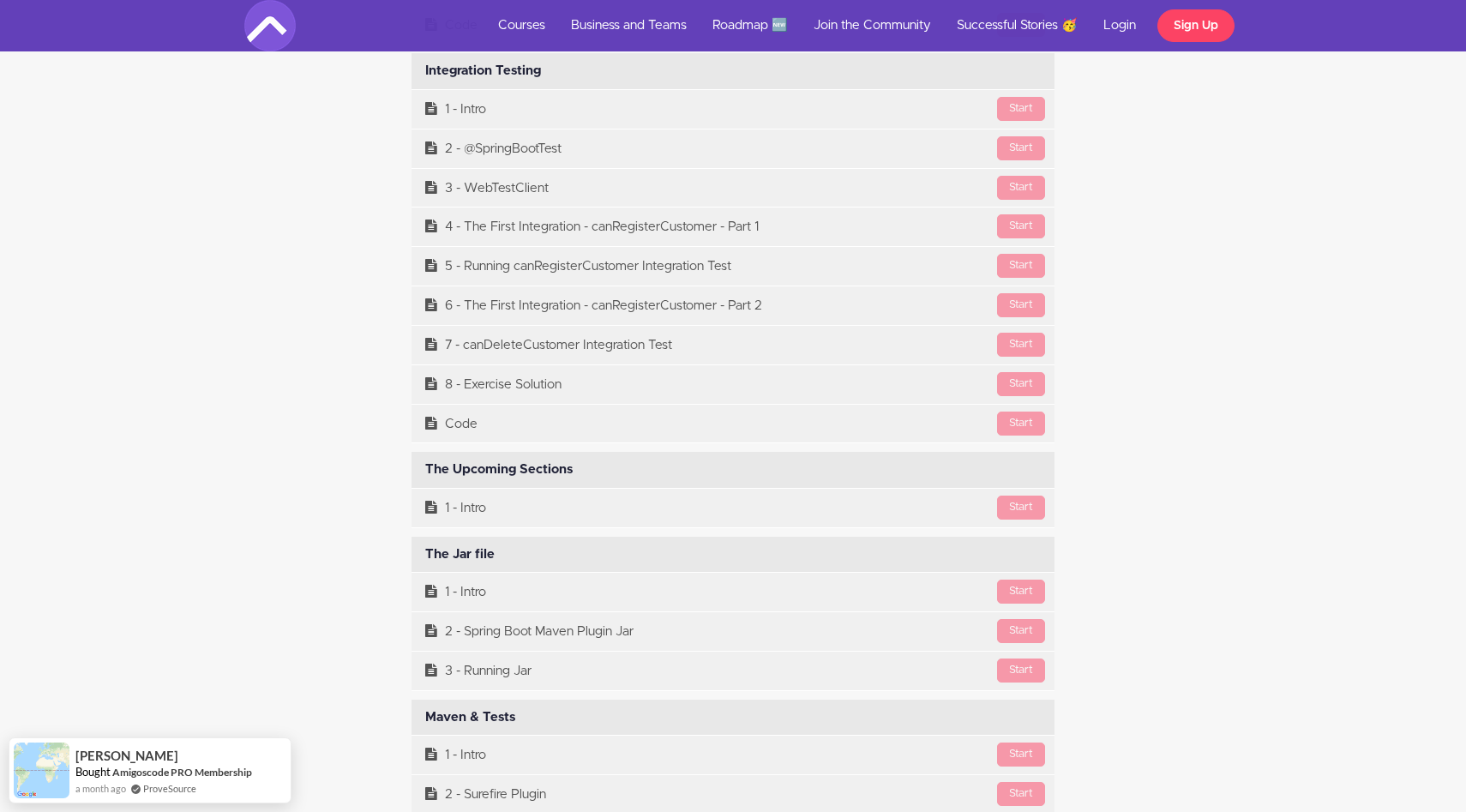
scroll to position [15273, 0]
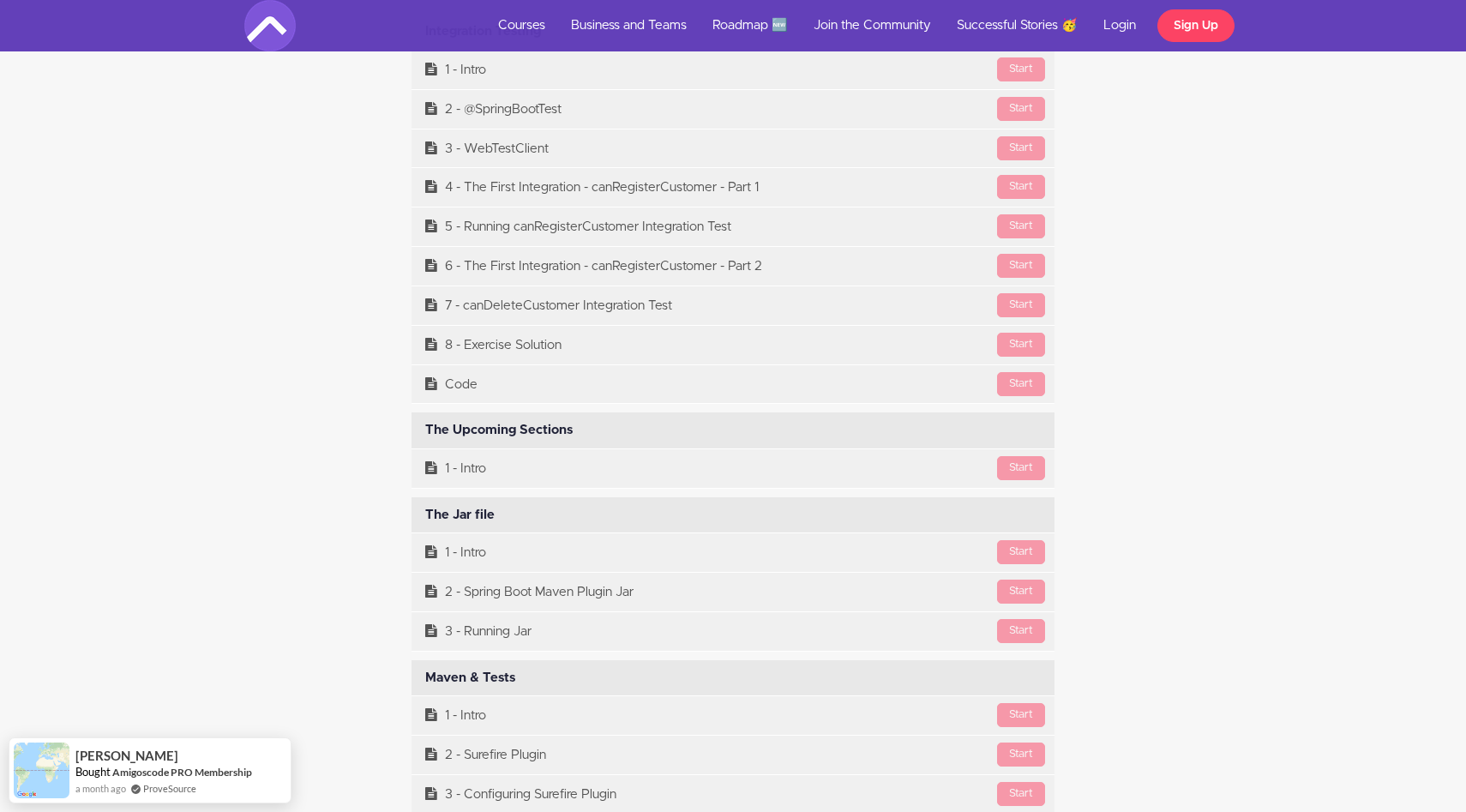
click at [474, 436] on div "The Upcoming Sections Available in days days after you enroll" at bounding box center [733, 430] width 643 height 36
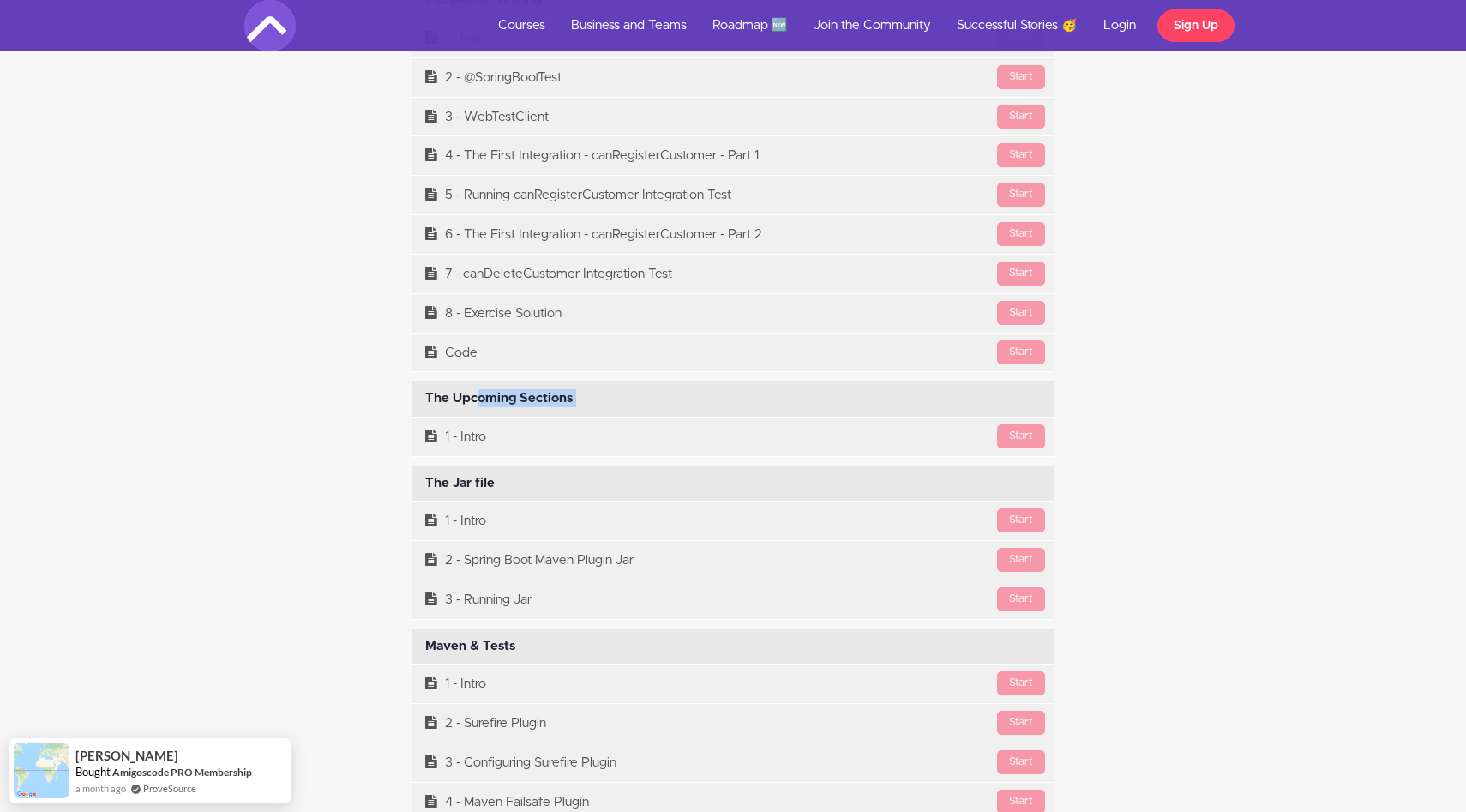
scroll to position [15318, 0]
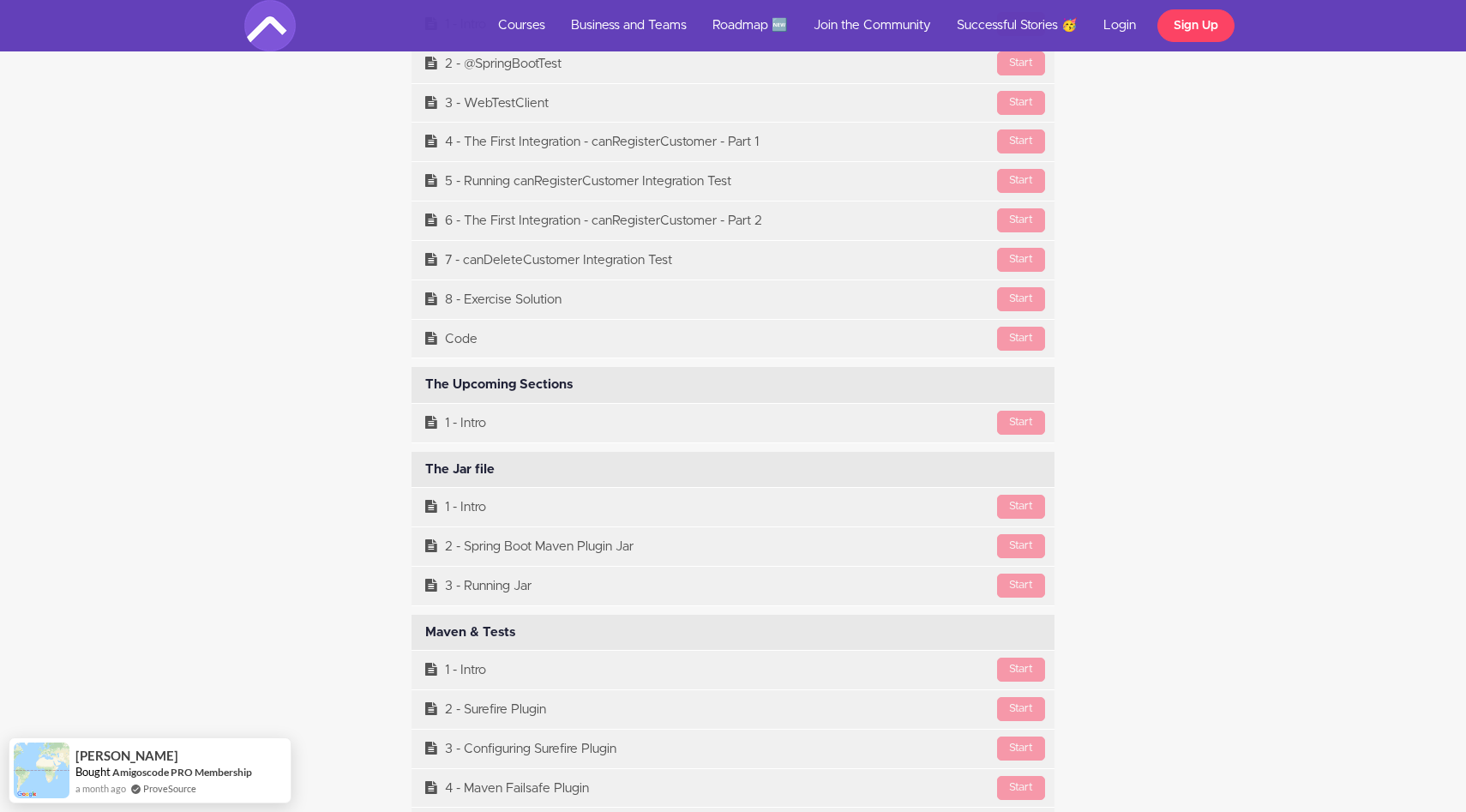
click at [480, 478] on div "The Jar file Available in days days after you enroll" at bounding box center [733, 469] width 643 height 36
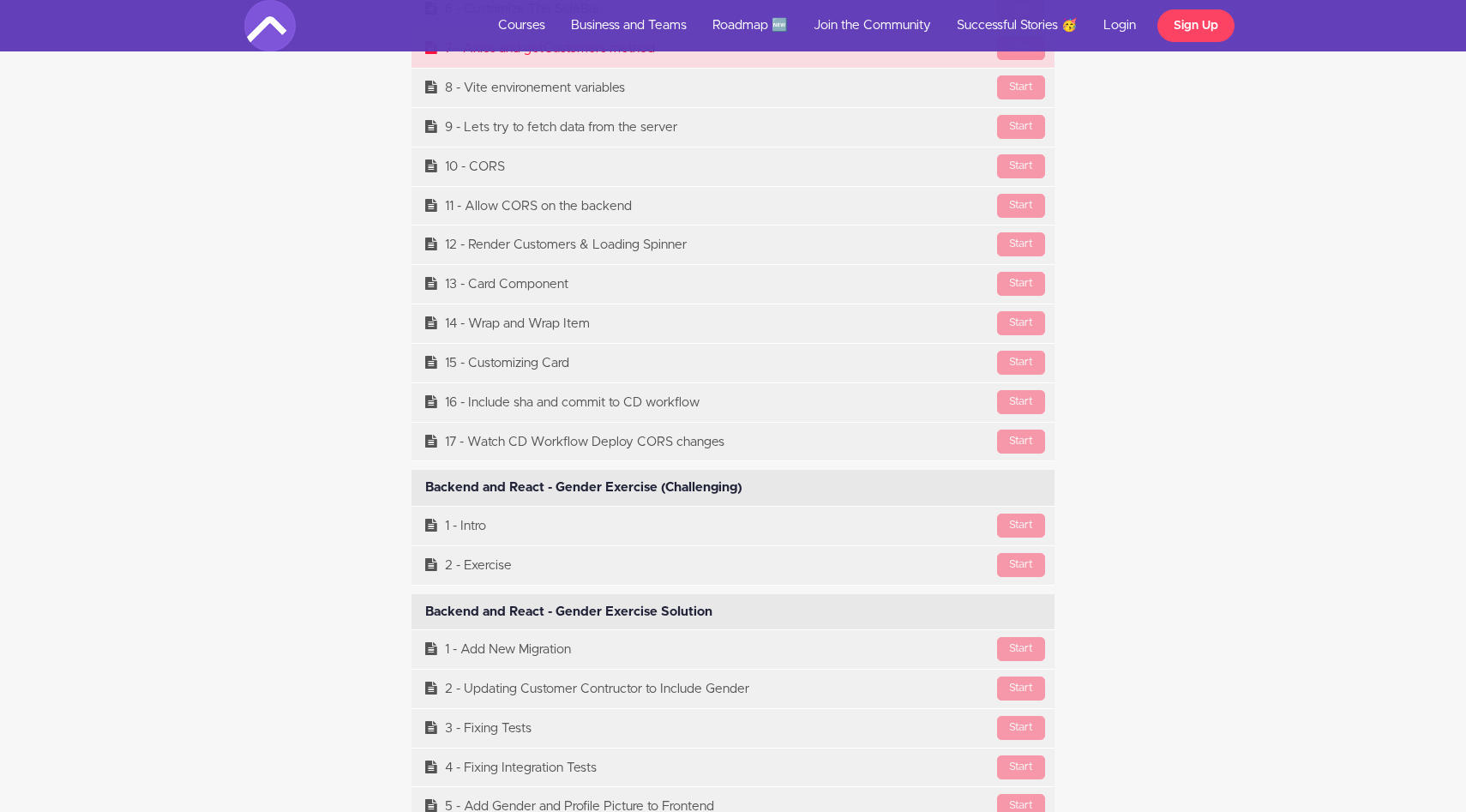
scroll to position [23566, 0]
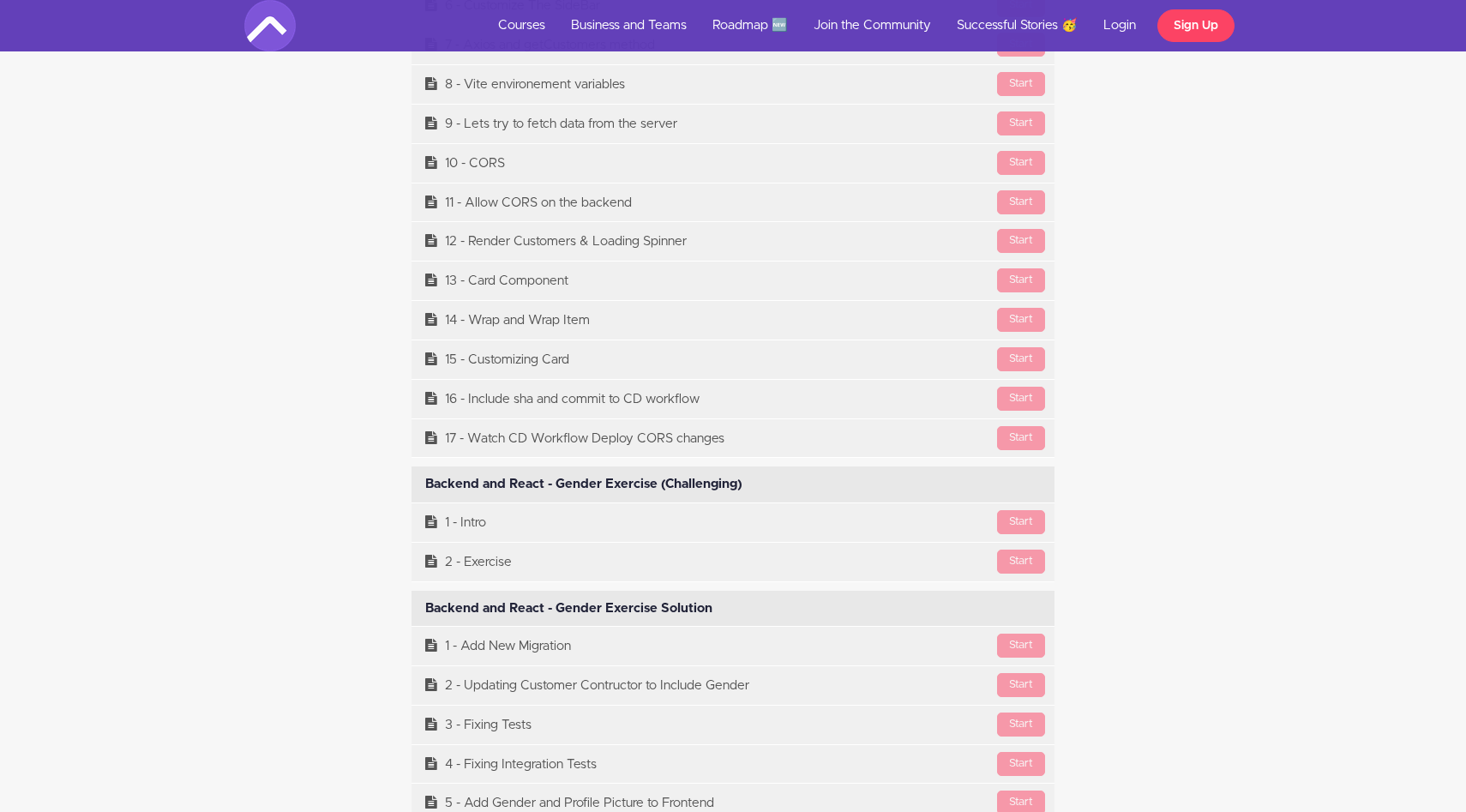
click at [577, 500] on div "Backend and React - Gender Exercise (Challenging) Available in days days after …" at bounding box center [733, 484] width 643 height 36
click at [665, 500] on div "Backend and React - Gender Exercise (Challenging) Available in days days after …" at bounding box center [733, 484] width 643 height 36
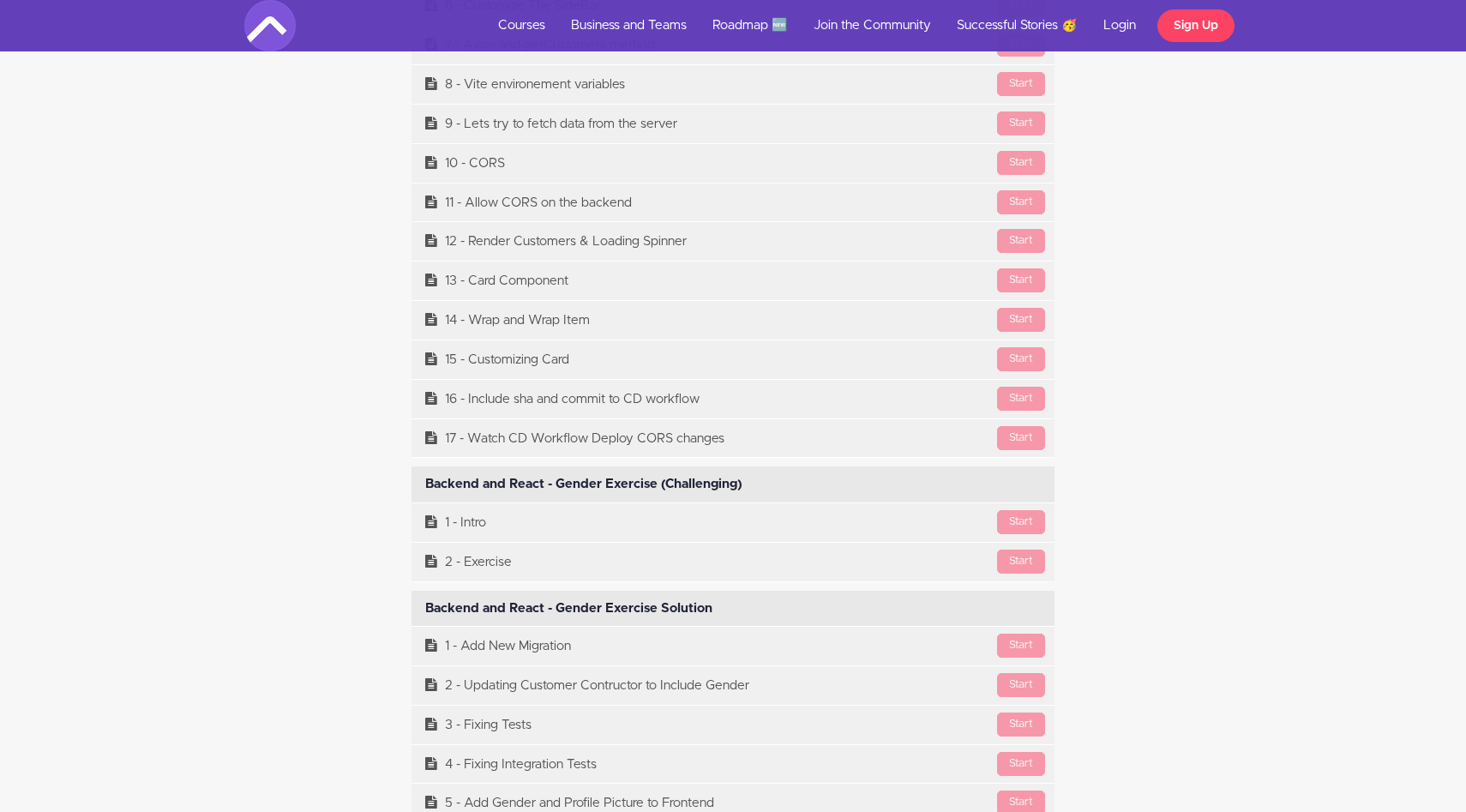
click at [665, 500] on div "Backend and React - Gender Exercise (Challenging) Available in days days after …" at bounding box center [733, 484] width 643 height 36
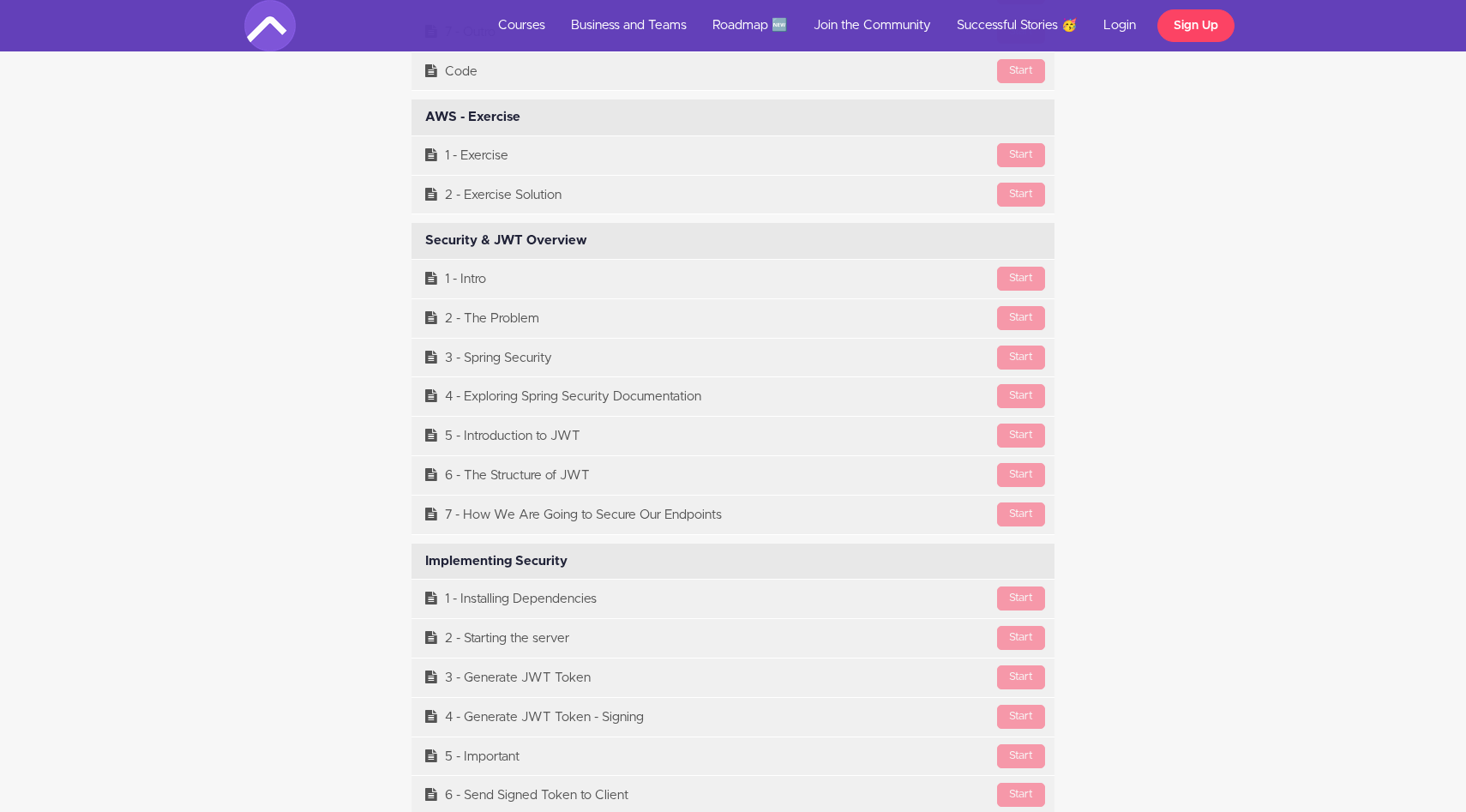
scroll to position [26020, 0]
